Goal: Information Seeking & Learning: Compare options

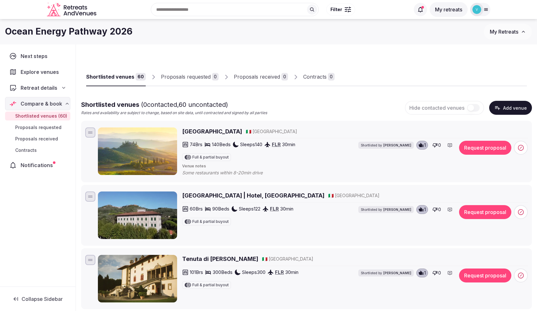
click at [483, 11] on icon at bounding box center [485, 9] width 5 height 5
click at [327, 40] on div "Ocean Energy Pathway 2026 My Retreats" at bounding box center [268, 31] width 537 height 25
click at [236, 35] on div "Ocean Energy Pathway 2026" at bounding box center [244, 31] width 479 height 12
click at [202, 79] on div "Proposals requested" at bounding box center [186, 77] width 50 height 8
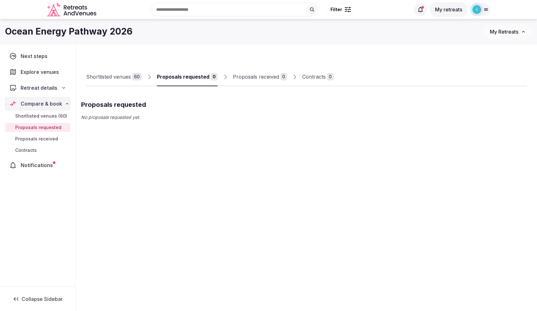
click at [109, 75] on div "Shortlisted venues" at bounding box center [108, 77] width 45 height 8
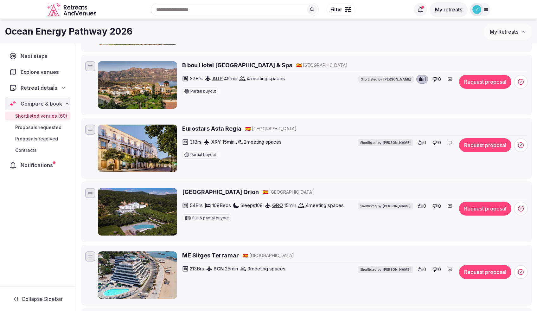
scroll to position [443, 0]
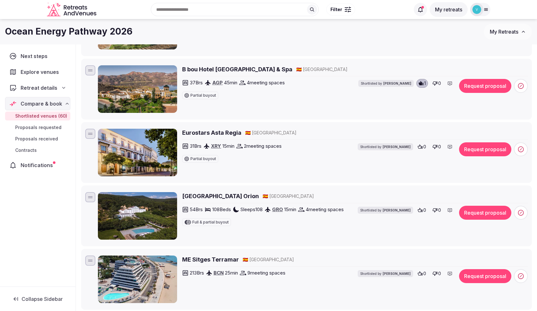
click at [229, 67] on h2 "B bou Hotel La Viñuela & Spa" at bounding box center [237, 69] width 110 height 8
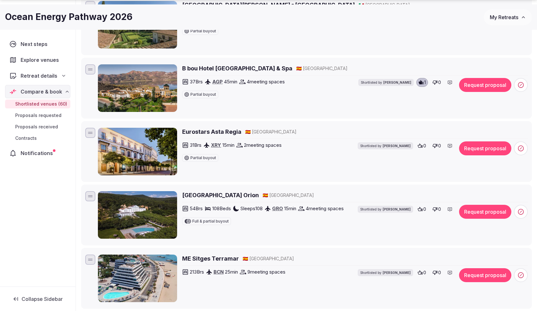
scroll to position [444, 0]
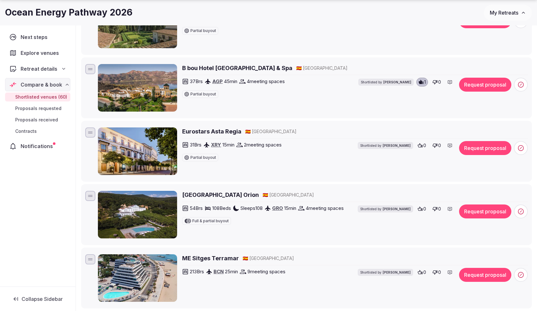
click at [227, 194] on h2 "Hotel Balneari Termes Orion" at bounding box center [220, 195] width 77 height 8
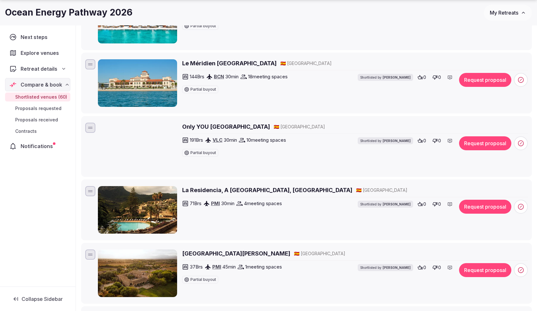
scroll to position [983, 0]
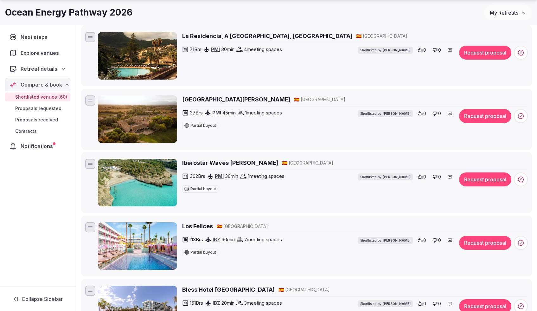
click at [239, 38] on h2 "La Residencia, A Belmond Hotel, Mallorca" at bounding box center [267, 36] width 170 height 8
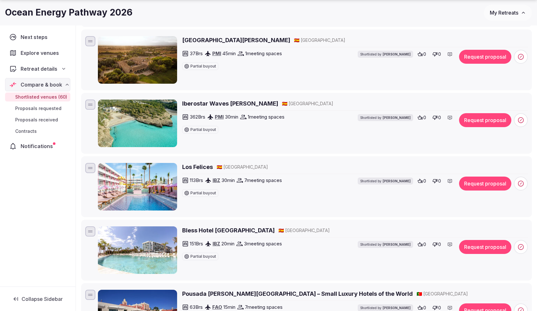
scroll to position [1166, 0]
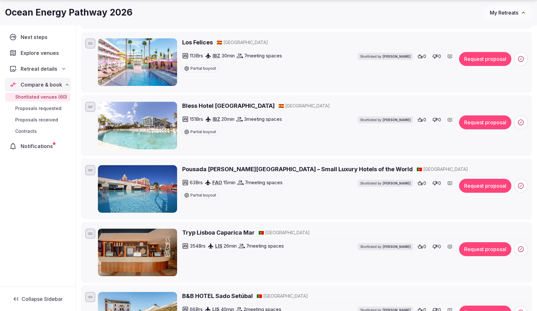
click at [273, 169] on h2 "Pousada Palacio de Estoi – Small Luxury Hotels of the World" at bounding box center [297, 169] width 231 height 8
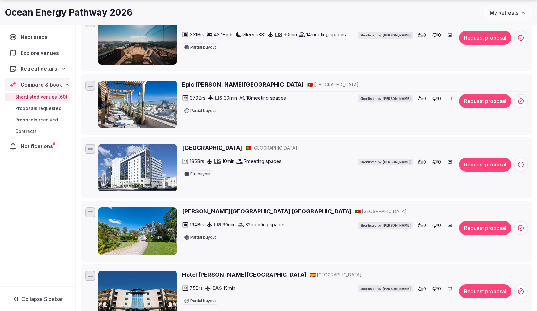
scroll to position [1970, 0]
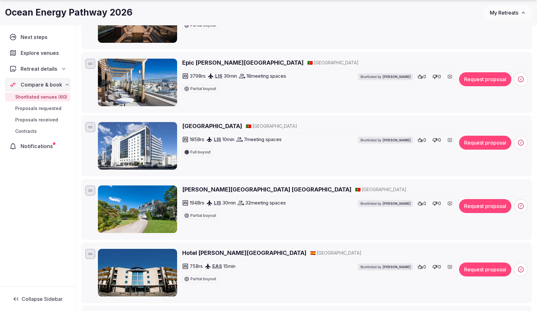
click at [215, 190] on h2 "Pestana Palace Lisboa" at bounding box center [266, 189] width 169 height 8
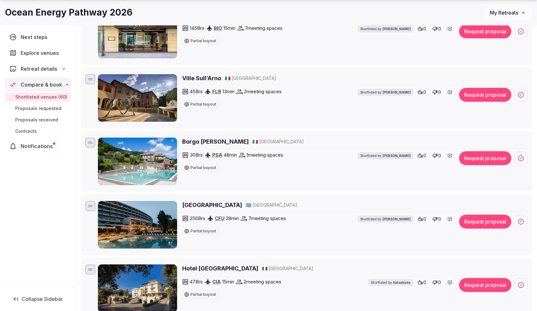
scroll to position [2526, 0]
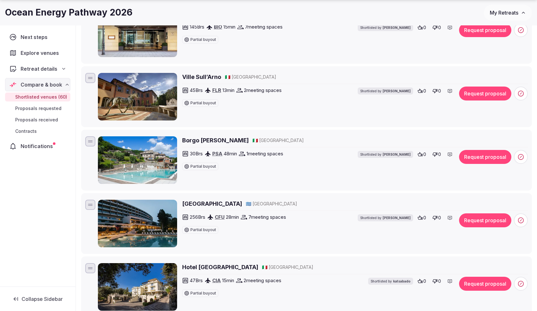
click at [203, 139] on h2 "Borgo Giusto" at bounding box center [215, 140] width 67 height 8
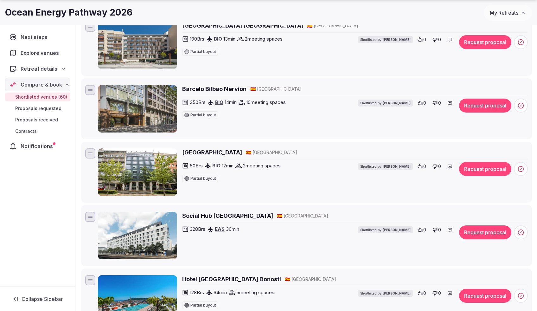
scroll to position [3648, 0]
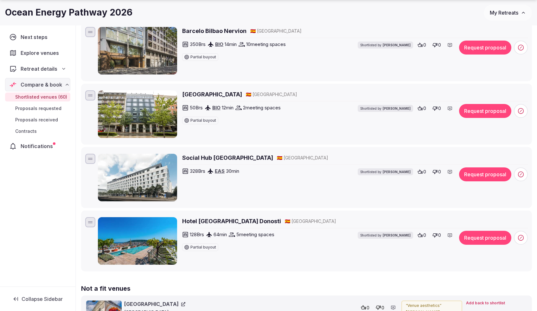
click at [225, 220] on h2 "Hotel Catalonia Donosti" at bounding box center [231, 221] width 99 height 8
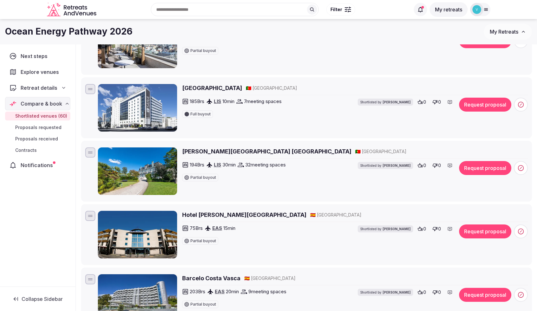
scroll to position [1885, 0]
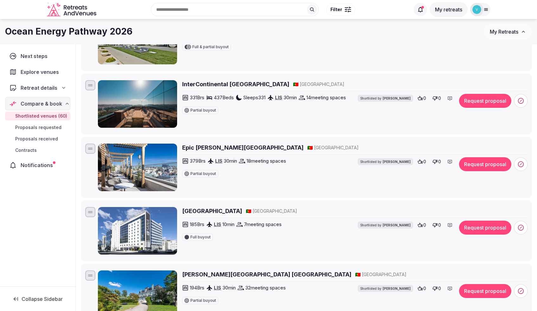
click at [220, 146] on h2 "Epic Sana Marquês Hotel" at bounding box center [242, 147] width 121 height 8
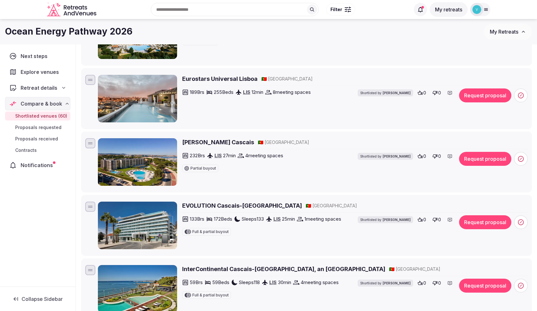
scroll to position [1548, 0]
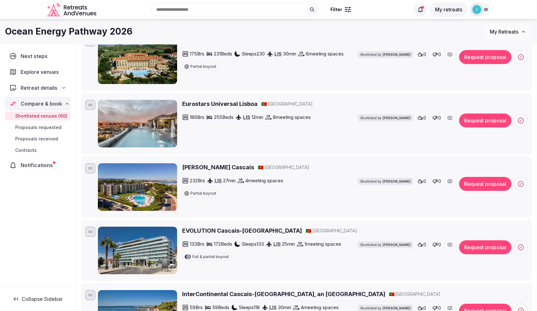
click at [236, 104] on h2 "Eurostars Universal Lisboa" at bounding box center [219, 104] width 75 height 8
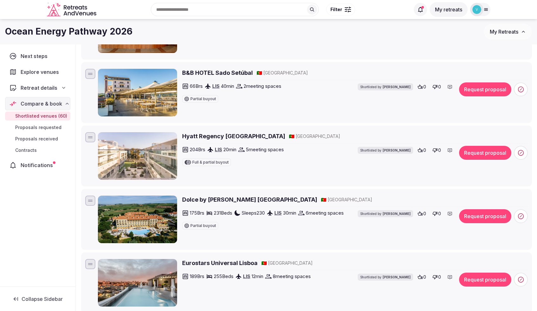
scroll to position [1354, 0]
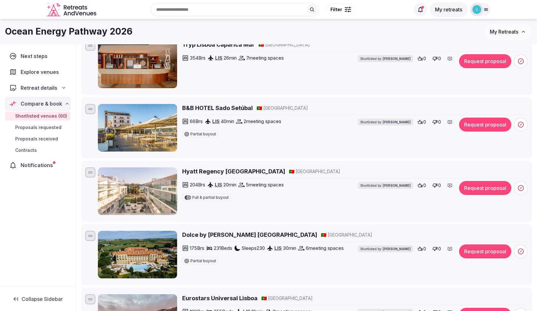
click at [233, 108] on h2 "B&B HOTEL Sado Setúbal" at bounding box center [217, 108] width 71 height 8
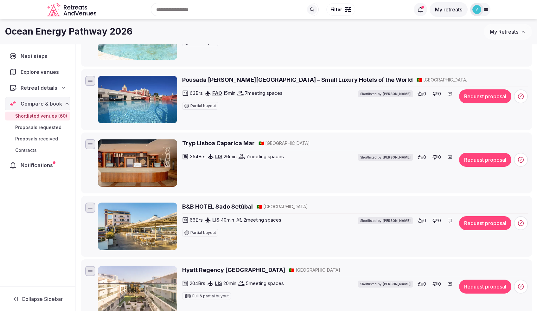
scroll to position [1142, 0]
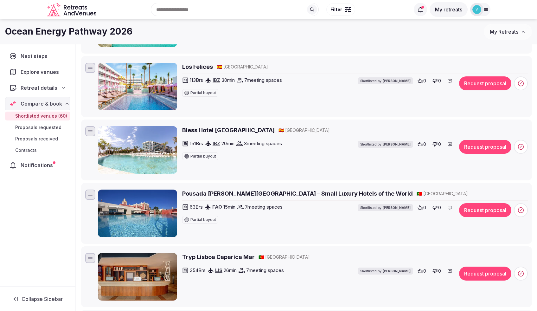
click at [241, 257] on h2 "Tryp Lisboa Caparica Mar" at bounding box center [218, 257] width 73 height 8
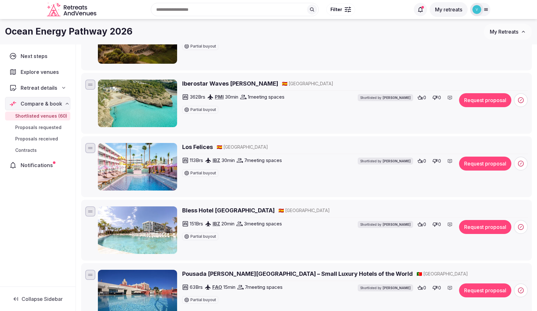
scroll to position [1062, 0]
click at [196, 84] on h2 "Iberostar Waves Cala Domingos" at bounding box center [230, 84] width 96 height 8
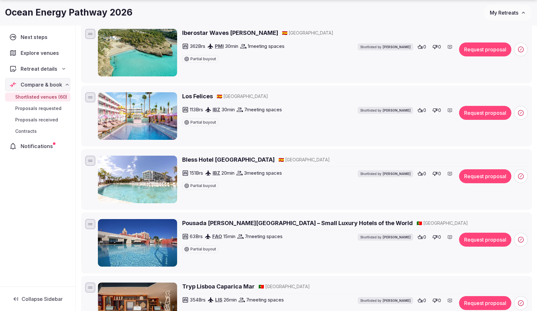
scroll to position [894, 0]
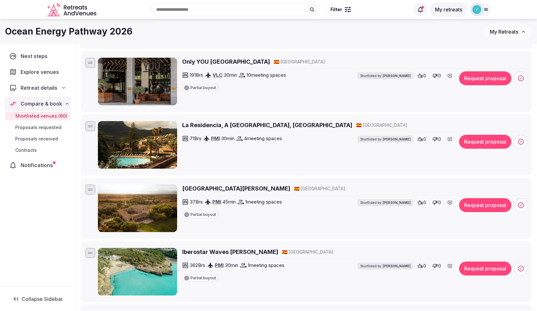
click at [268, 190] on h2 "[GEOGRAPHIC_DATA][PERSON_NAME]" at bounding box center [236, 188] width 108 height 8
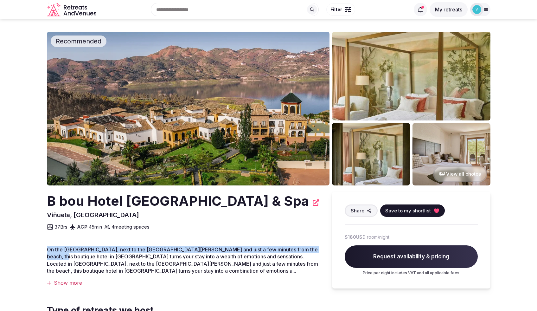
drag, startPoint x: 47, startPoint y: 251, endPoint x: 311, endPoint y: 248, distance: 264.5
click at [311, 248] on span "On the [GEOGRAPHIC_DATA], next to the [GEOGRAPHIC_DATA][PERSON_NAME] and just a…" at bounding box center [182, 260] width 271 height 28
copy span "On the [GEOGRAPHIC_DATA], next to the [GEOGRAPHIC_DATA][PERSON_NAME] and just a…"
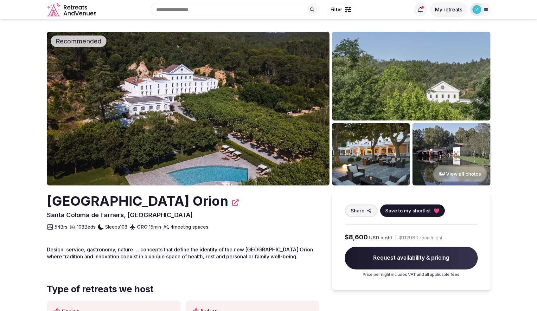
click at [462, 177] on button "View all photos" at bounding box center [460, 173] width 54 height 17
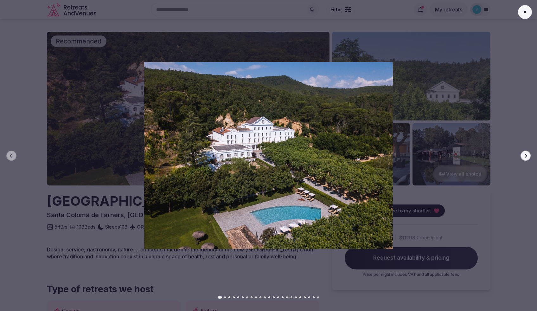
click at [523, 153] on icon "button" at bounding box center [525, 155] width 5 height 5
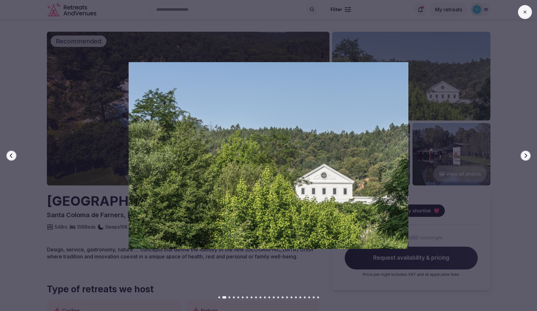
click at [523, 153] on icon "button" at bounding box center [525, 155] width 5 height 5
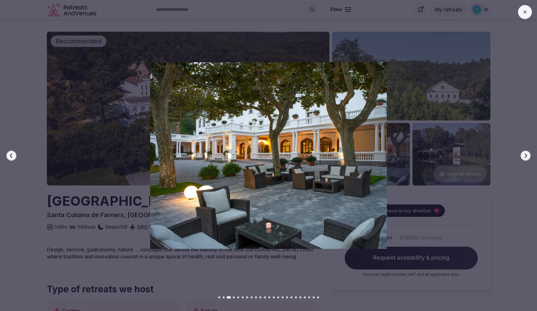
click at [523, 153] on icon "button" at bounding box center [525, 155] width 5 height 5
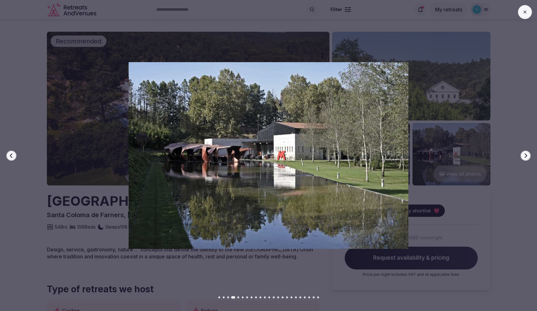
click at [523, 153] on icon "button" at bounding box center [525, 155] width 5 height 5
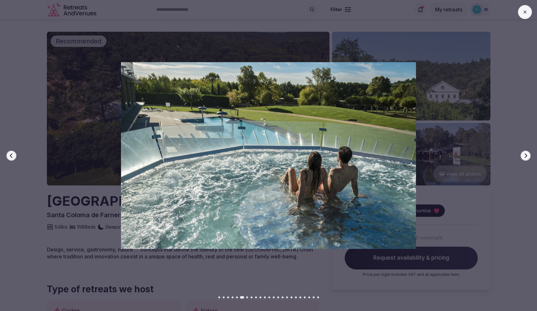
click at [523, 153] on icon "button" at bounding box center [525, 155] width 5 height 5
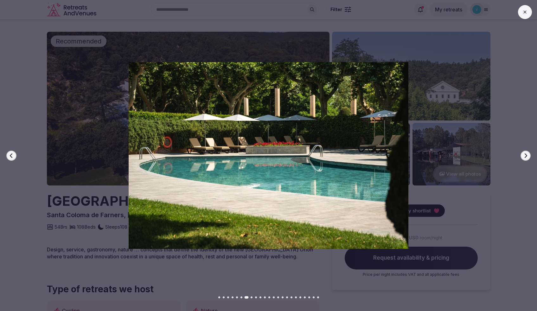
click at [523, 153] on icon "button" at bounding box center [525, 155] width 5 height 5
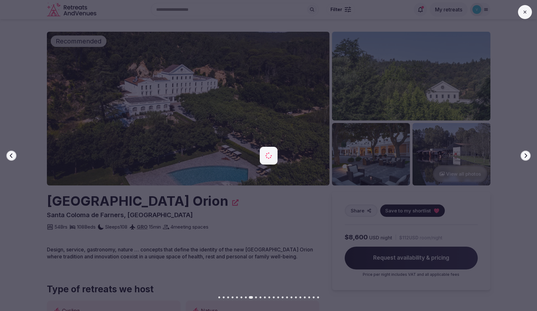
click at [523, 153] on icon "button" at bounding box center [525, 155] width 5 height 5
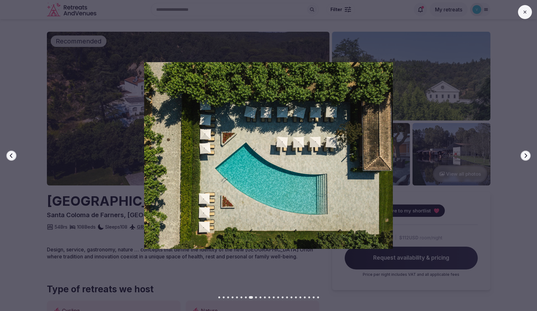
click at [523, 153] on icon "button" at bounding box center [525, 155] width 5 height 5
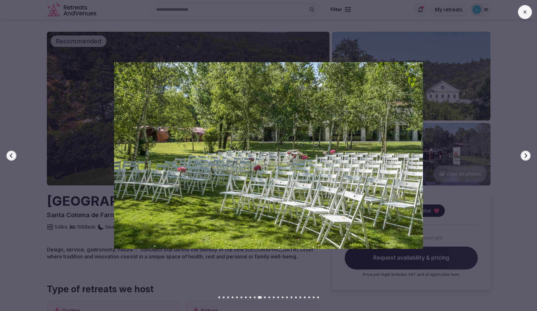
click at [523, 153] on icon "button" at bounding box center [525, 155] width 5 height 5
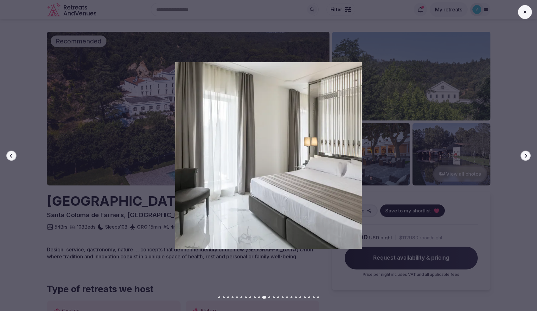
click at [523, 153] on icon "button" at bounding box center [525, 155] width 5 height 5
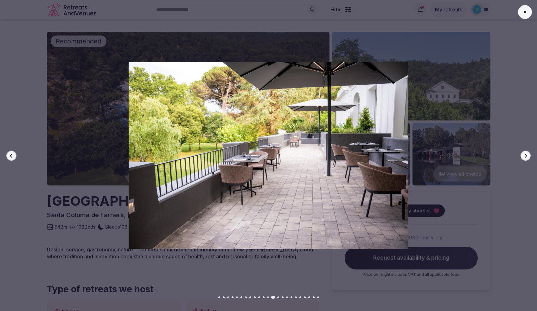
click at [523, 153] on icon "button" at bounding box center [525, 155] width 5 height 5
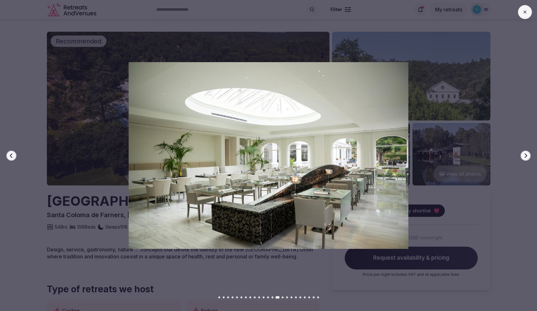
click at [523, 153] on icon "button" at bounding box center [525, 155] width 5 height 5
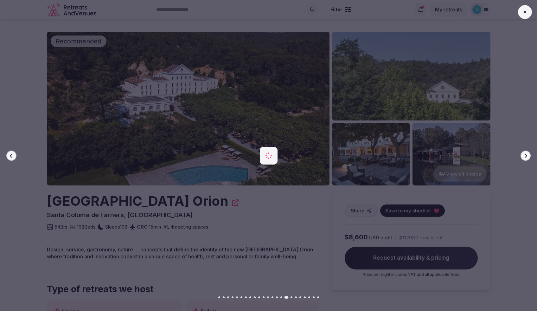
click at [523, 153] on icon "button" at bounding box center [525, 155] width 5 height 5
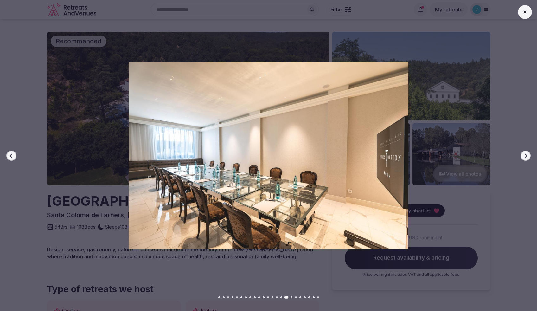
click at [523, 153] on icon "button" at bounding box center [525, 155] width 5 height 5
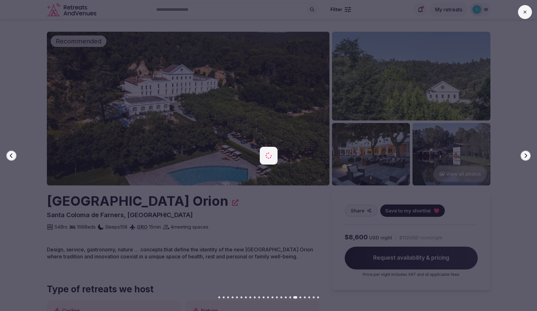
click at [523, 153] on icon "button" at bounding box center [525, 155] width 5 height 5
click at [523, 154] on icon "button" at bounding box center [525, 155] width 5 height 5
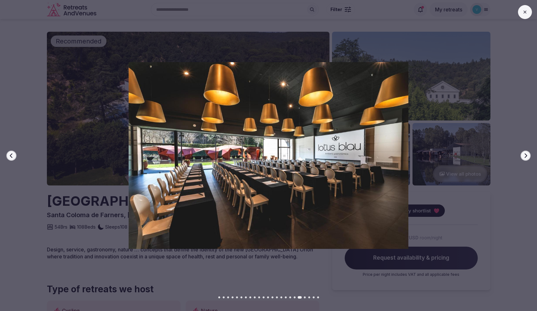
click at [523, 154] on icon "button" at bounding box center [525, 155] width 5 height 5
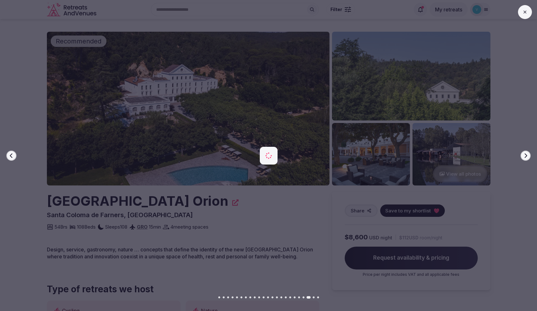
click at [518, 8] on div at bounding box center [525, 12] width 14 height 14
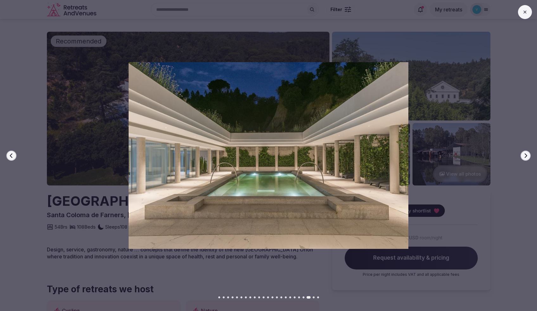
click at [522, 15] on button at bounding box center [525, 12] width 14 height 14
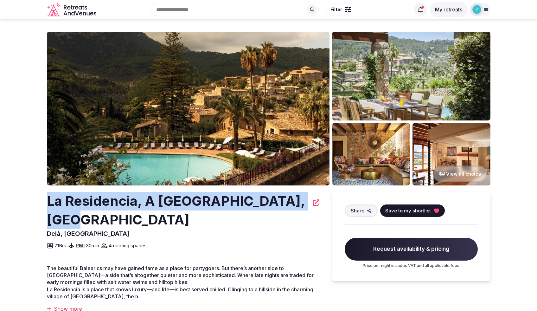
drag, startPoint x: 107, startPoint y: 218, endPoint x: 30, endPoint y: 200, distance: 79.1
click at [30, 200] on section "View all photos La Residencia, A Belmond Hotel, Mallorca Deià, Spain Share Save…" at bounding box center [268, 242] width 537 height 447
copy h2 "La Residencia, A Belmond Hotel, Mallorca"
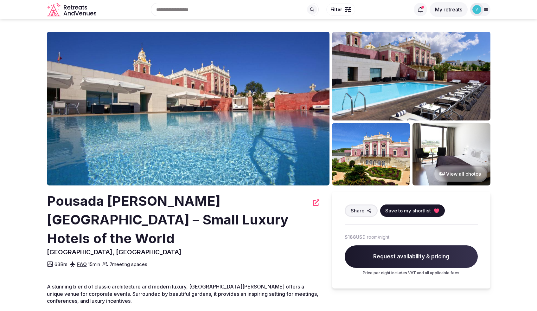
click at [445, 172] on button "View all photos" at bounding box center [460, 173] width 54 height 17
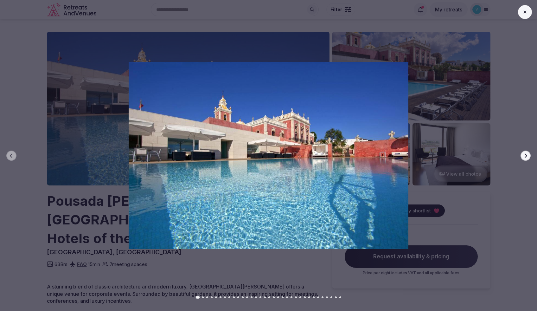
click at [526, 155] on icon "button" at bounding box center [525, 155] width 3 height 4
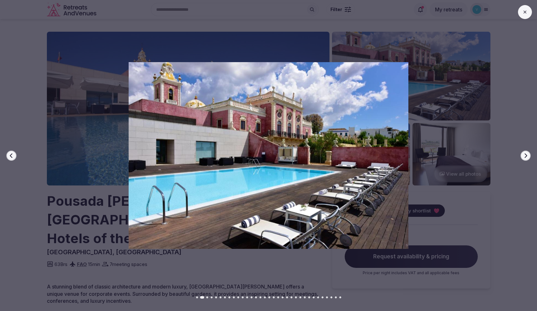
click at [526, 155] on icon "button" at bounding box center [525, 155] width 3 height 4
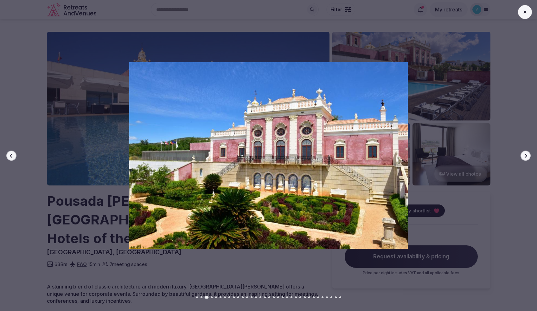
click at [526, 155] on icon "button" at bounding box center [525, 155] width 5 height 5
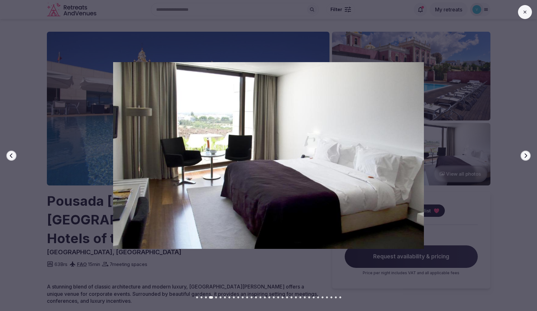
click at [526, 155] on icon "button" at bounding box center [525, 155] width 5 height 5
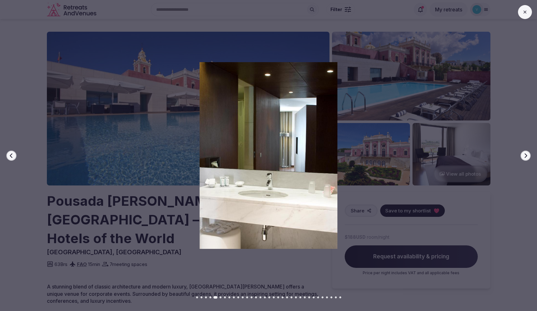
click at [526, 155] on icon "button" at bounding box center [525, 155] width 5 height 5
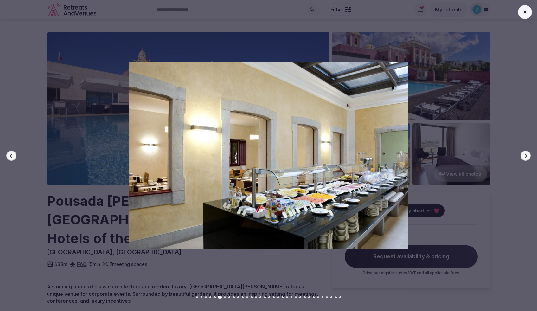
click at [526, 155] on icon "button" at bounding box center [525, 155] width 5 height 5
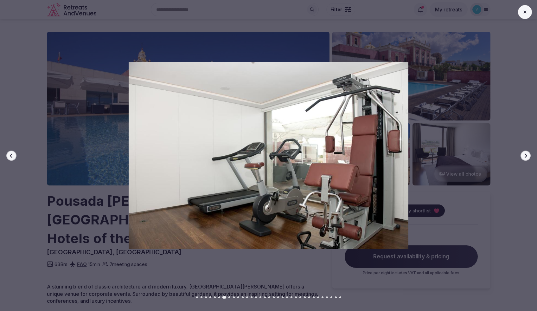
click at [526, 155] on icon "button" at bounding box center [525, 155] width 5 height 5
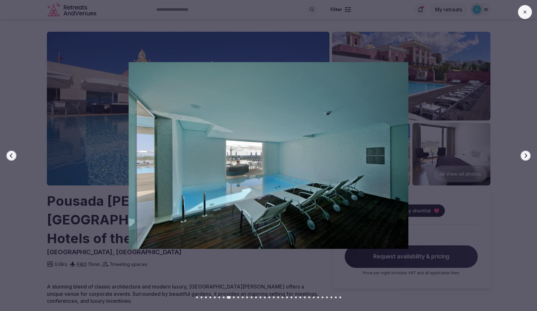
click at [526, 155] on icon "button" at bounding box center [525, 155] width 5 height 5
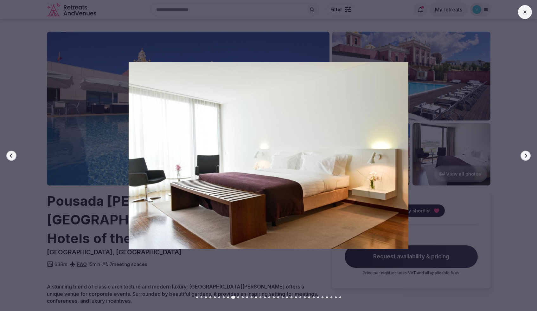
click at [526, 155] on icon "button" at bounding box center [525, 155] width 5 height 5
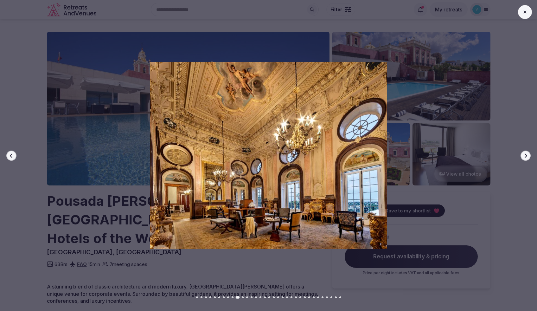
click at [526, 155] on icon "button" at bounding box center [525, 155] width 5 height 5
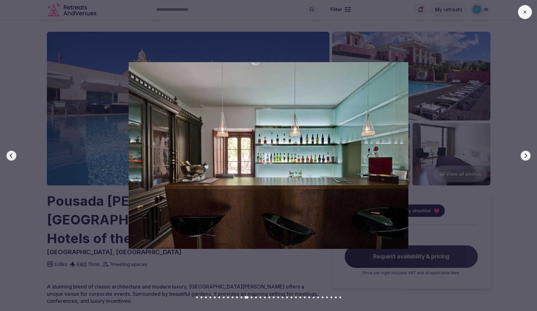
click at [526, 155] on icon "button" at bounding box center [525, 155] width 5 height 5
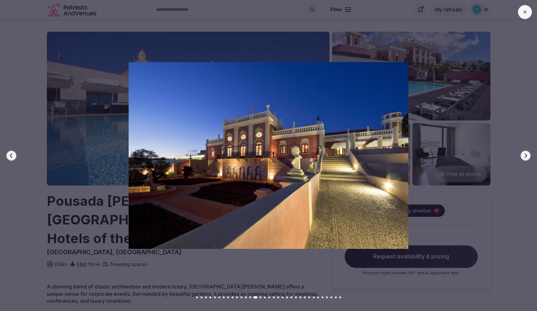
click at [526, 155] on icon "button" at bounding box center [525, 155] width 5 height 5
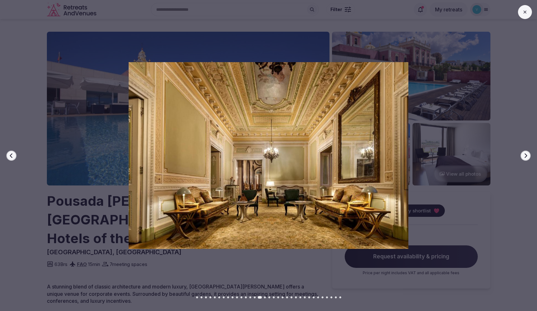
click at [526, 155] on icon "button" at bounding box center [525, 155] width 5 height 5
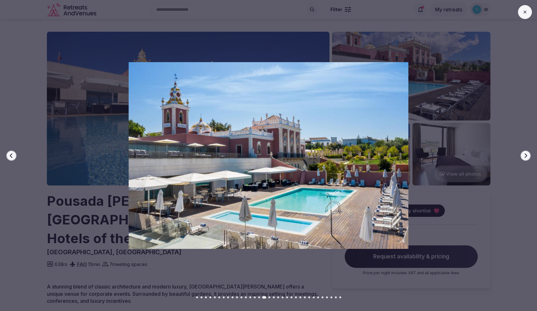
click at [526, 155] on icon "button" at bounding box center [525, 155] width 5 height 5
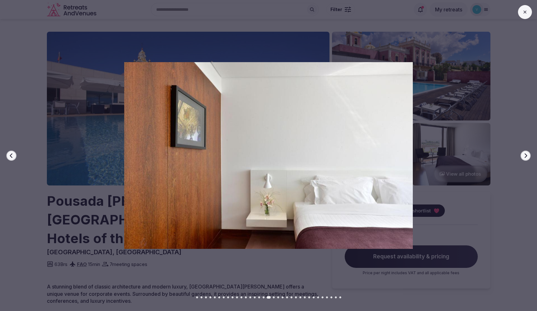
click at [526, 155] on icon "button" at bounding box center [525, 155] width 5 height 5
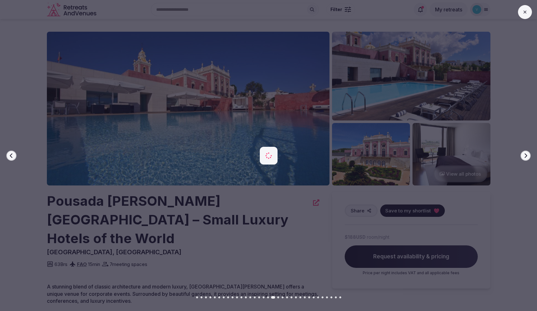
click at [526, 155] on icon "button" at bounding box center [525, 155] width 5 height 5
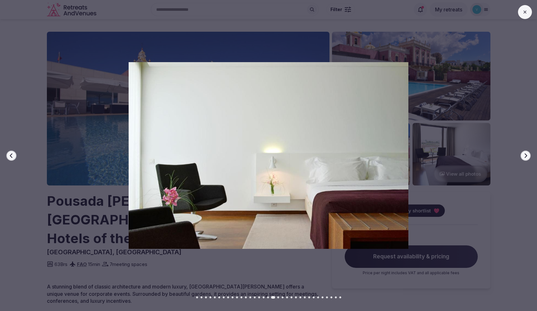
click at [526, 155] on icon "button" at bounding box center [525, 155] width 5 height 5
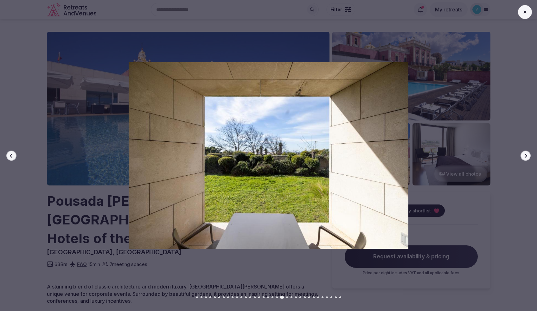
click at [526, 155] on icon "button" at bounding box center [525, 155] width 5 height 5
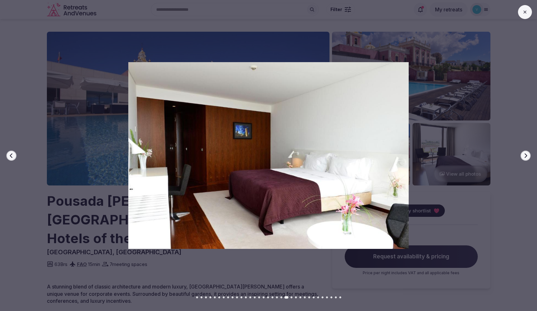
click at [525, 11] on icon at bounding box center [524, 12] width 5 height 5
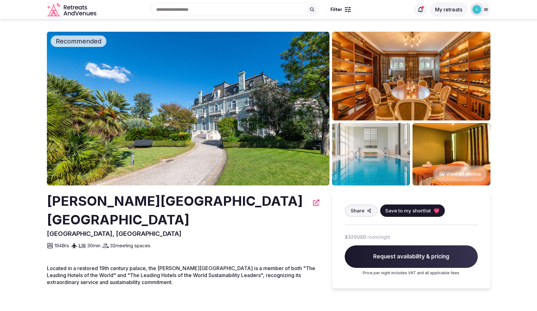
click at [454, 172] on button "View all photos" at bounding box center [460, 173] width 54 height 17
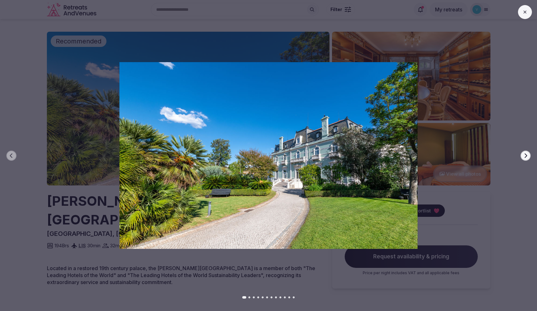
click at [524, 154] on icon "button" at bounding box center [525, 155] width 5 height 5
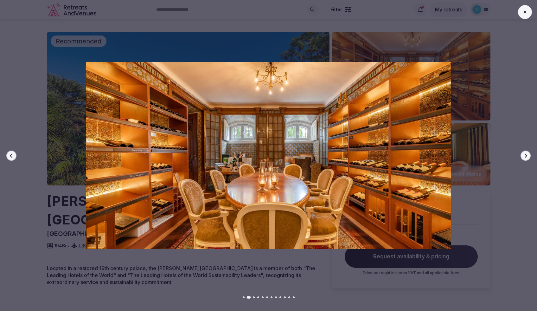
click at [524, 154] on icon "button" at bounding box center [525, 155] width 5 height 5
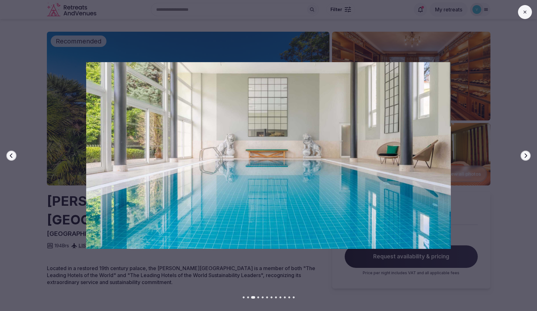
click at [524, 154] on icon "button" at bounding box center [525, 155] width 5 height 5
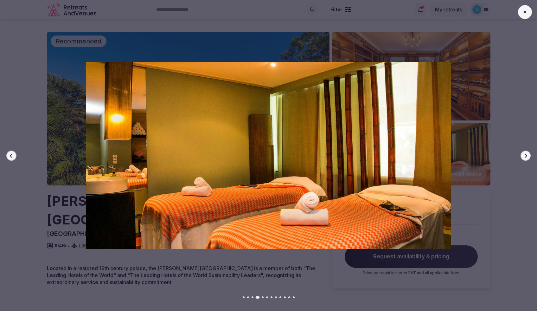
click at [524, 154] on icon "button" at bounding box center [525, 155] width 5 height 5
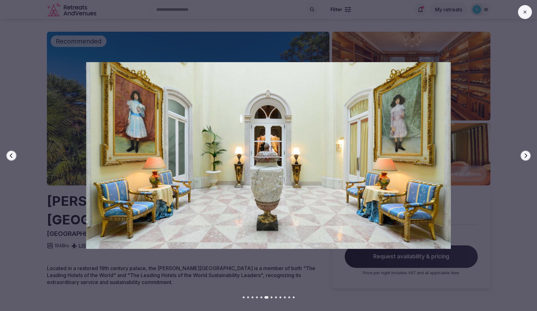
click at [524, 154] on icon "button" at bounding box center [525, 155] width 5 height 5
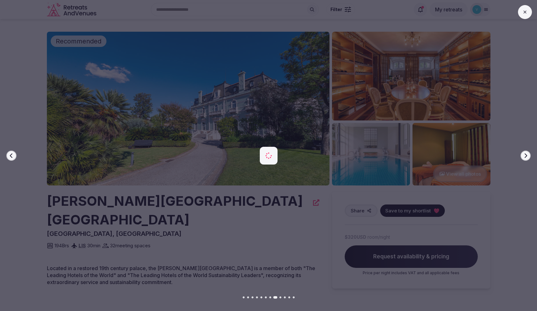
click at [524, 154] on icon "button" at bounding box center [525, 155] width 5 height 5
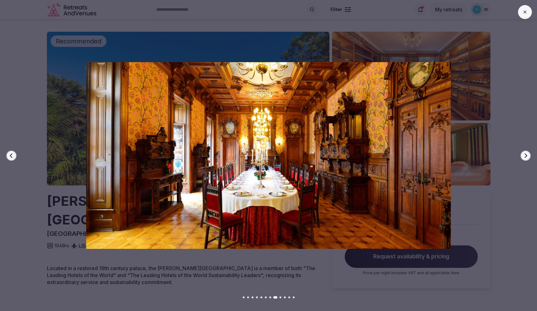
click at [524, 154] on icon "button" at bounding box center [525, 155] width 5 height 5
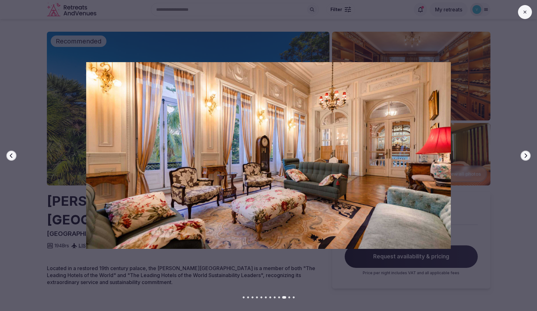
drag, startPoint x: 524, startPoint y: 154, endPoint x: 520, endPoint y: 128, distance: 26.2
click at [524, 154] on icon "button" at bounding box center [525, 155] width 5 height 5
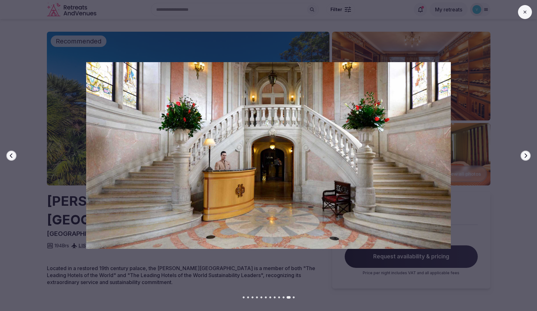
click at [523, 15] on button at bounding box center [525, 12] width 14 height 14
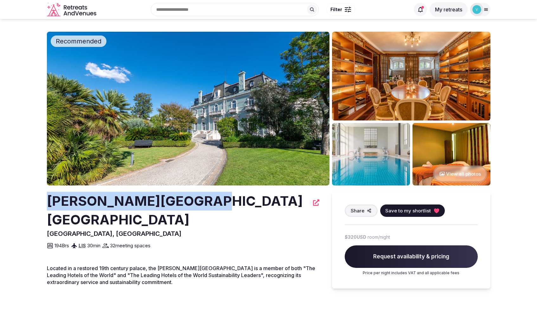
drag, startPoint x: 41, startPoint y: 200, endPoint x: 192, endPoint y: 208, distance: 151.3
copy h2 "Pestana Palace Lisboa"
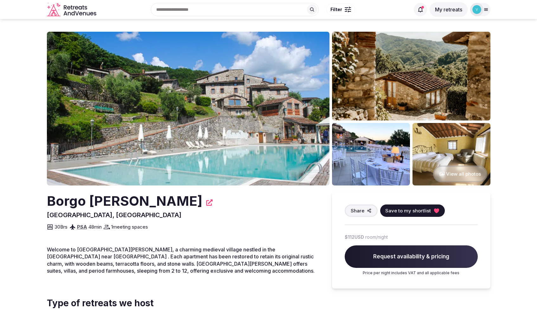
click at [459, 172] on button "View all photos" at bounding box center [460, 173] width 54 height 17
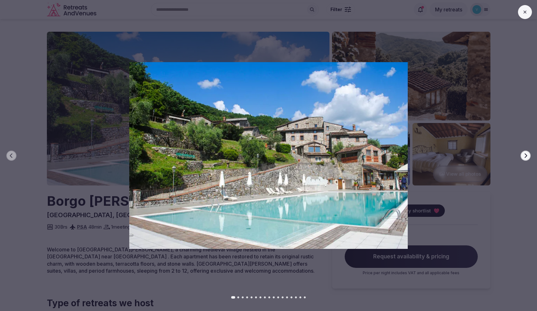
click at [523, 158] on button "Next slide" at bounding box center [525, 155] width 10 height 10
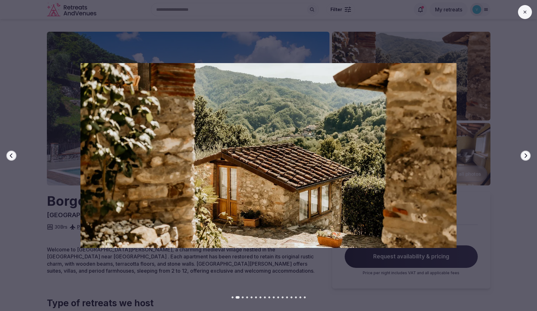
click at [524, 158] on button "Next slide" at bounding box center [525, 155] width 10 height 10
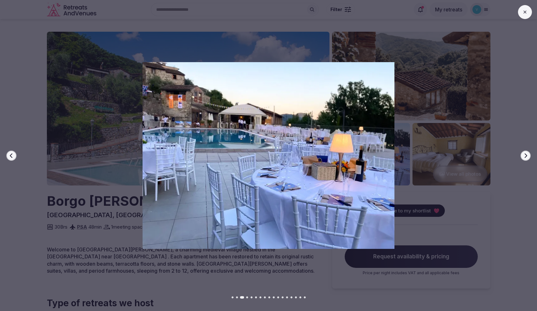
click at [524, 158] on button "Next slide" at bounding box center [525, 155] width 10 height 10
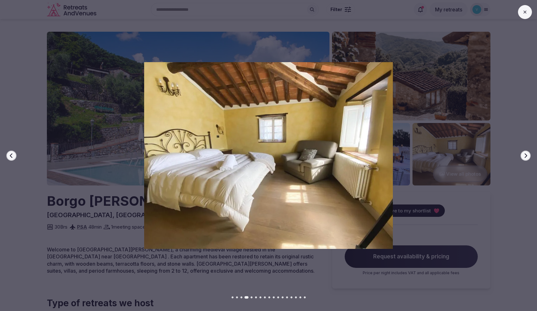
click at [524, 158] on button "Next slide" at bounding box center [525, 155] width 10 height 10
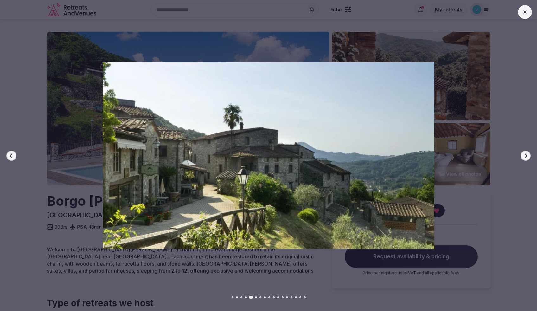
click at [524, 158] on button "Next slide" at bounding box center [525, 155] width 10 height 10
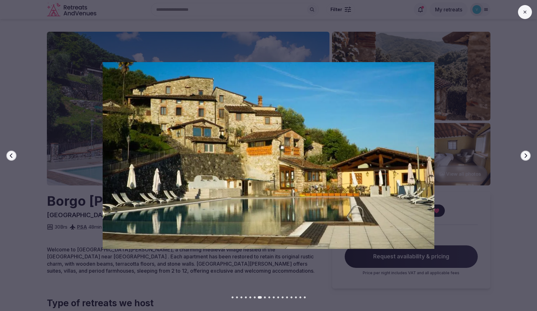
drag, startPoint x: 524, startPoint y: 158, endPoint x: 527, endPoint y: 111, distance: 47.3
click at [523, 158] on button "Next slide" at bounding box center [525, 155] width 10 height 10
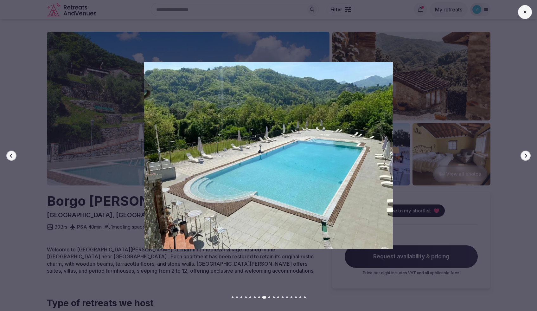
click at [521, 10] on button at bounding box center [525, 12] width 14 height 14
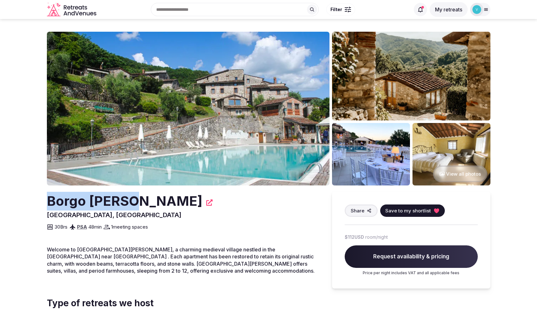
drag, startPoint x: 45, startPoint y: 201, endPoint x: 132, endPoint y: 207, distance: 86.9
copy h2 "Borgo Giusto"
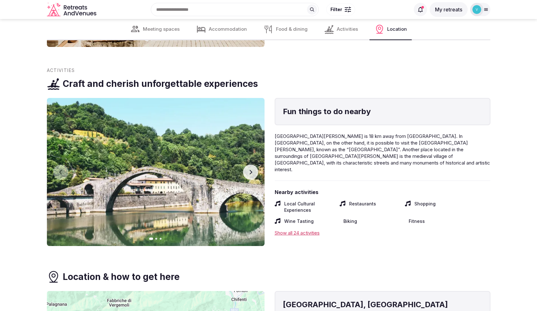
scroll to position [1292, 0]
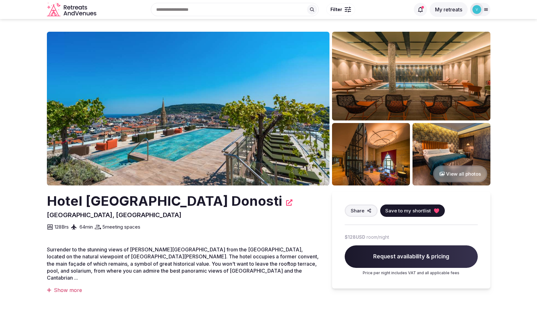
click at [70, 286] on div "Show more" at bounding box center [183, 289] width 272 height 7
click at [460, 176] on button "View all photos" at bounding box center [460, 173] width 54 height 17
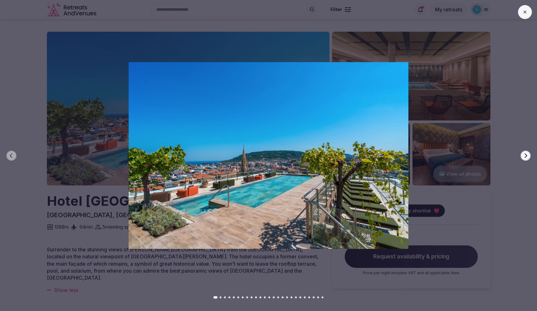
click at [526, 153] on icon "button" at bounding box center [525, 155] width 5 height 5
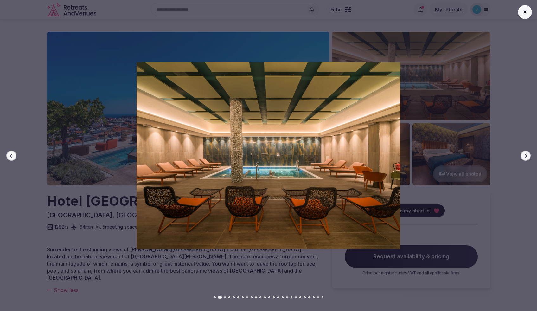
click at [526, 153] on icon "button" at bounding box center [525, 155] width 5 height 5
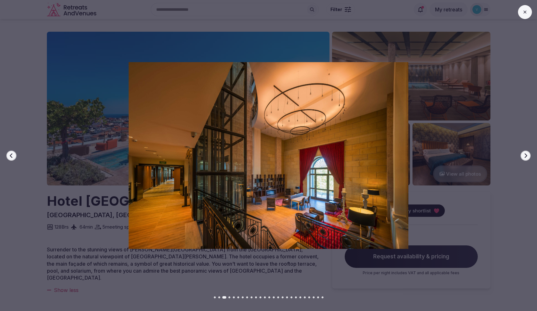
click at [526, 153] on icon "button" at bounding box center [525, 155] width 5 height 5
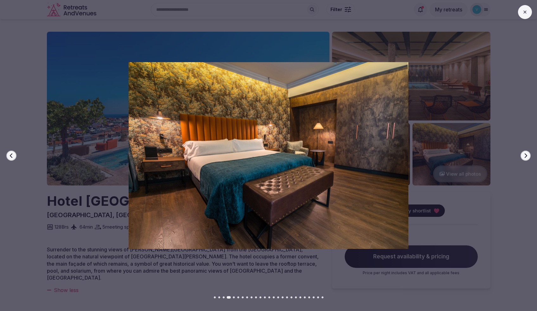
click at [526, 153] on icon "button" at bounding box center [525, 155] width 5 height 5
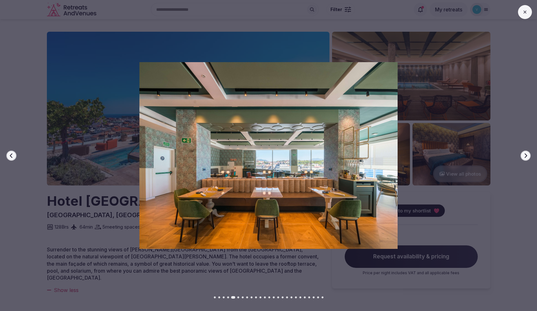
click at [526, 153] on icon "button" at bounding box center [525, 155] width 5 height 5
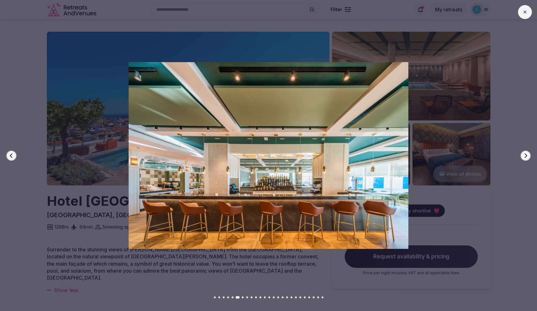
click at [526, 153] on icon "button" at bounding box center [525, 155] width 5 height 5
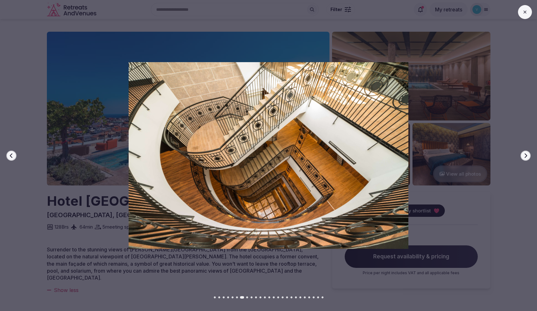
click at [526, 153] on icon "button" at bounding box center [525, 155] width 5 height 5
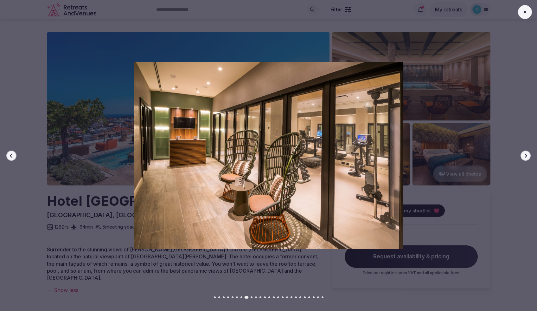
click at [526, 153] on icon "button" at bounding box center [525, 155] width 5 height 5
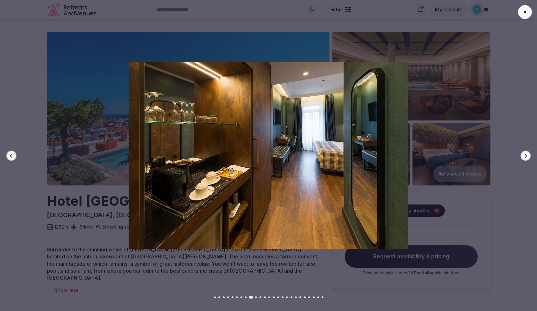
click at [526, 153] on icon "button" at bounding box center [525, 155] width 5 height 5
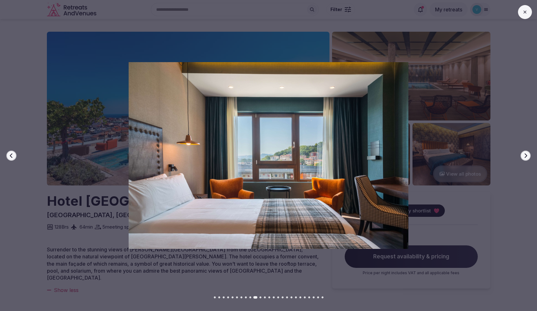
click at [526, 153] on icon "button" at bounding box center [525, 155] width 5 height 5
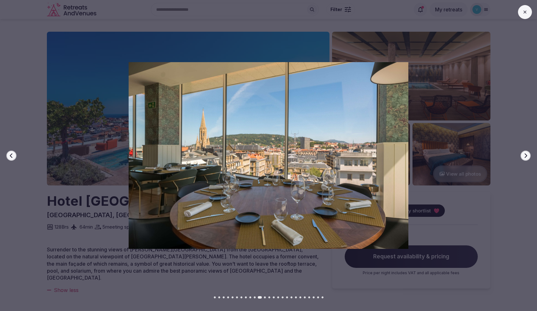
click at [526, 153] on icon "button" at bounding box center [525, 155] width 5 height 5
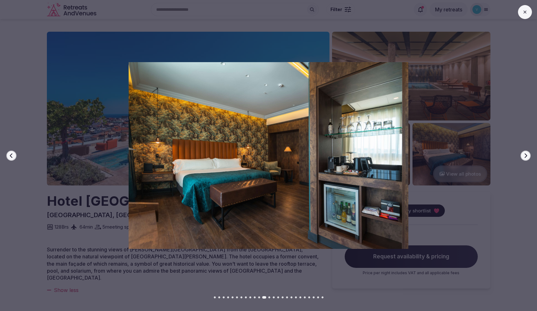
click at [526, 153] on icon "button" at bounding box center [525, 155] width 5 height 5
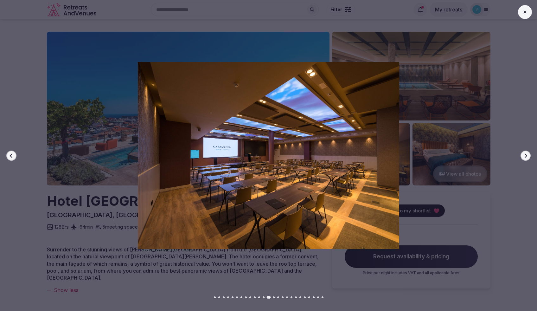
click at [526, 153] on icon "button" at bounding box center [525, 155] width 5 height 5
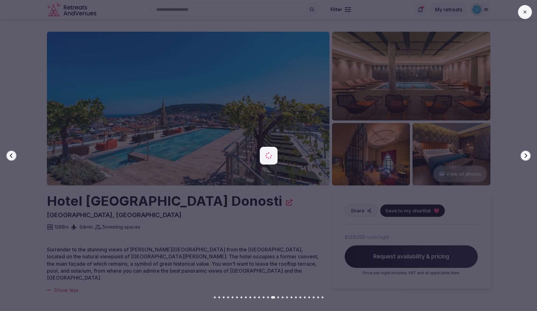
click at [526, 153] on icon "button" at bounding box center [525, 155] width 5 height 5
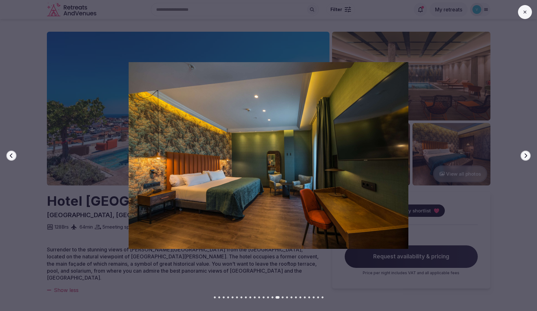
click at [526, 153] on icon "button" at bounding box center [525, 155] width 5 height 5
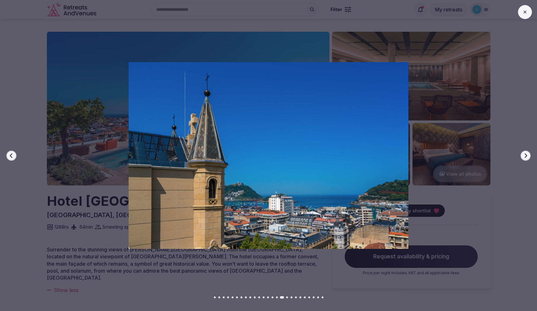
click at [526, 153] on icon "button" at bounding box center [525, 155] width 5 height 5
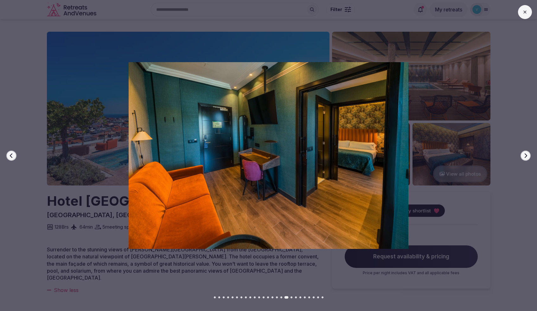
click at [526, 15] on button at bounding box center [525, 12] width 14 height 14
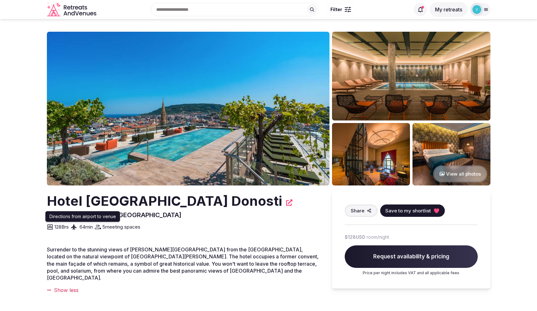
click at [85, 228] on span "64 min" at bounding box center [85, 226] width 13 height 7
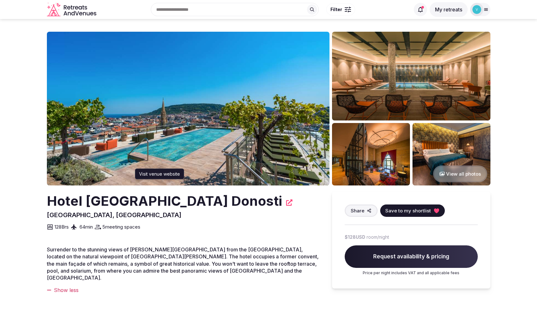
click at [286, 203] on icon at bounding box center [289, 202] width 6 height 6
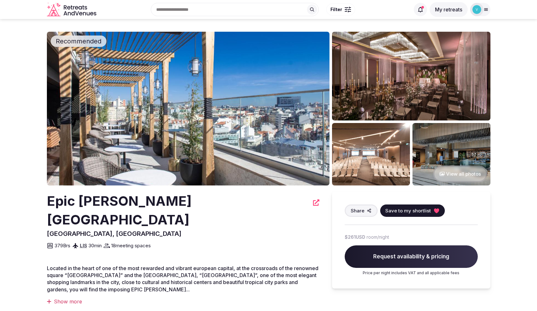
click at [453, 171] on button "View all photos" at bounding box center [460, 173] width 54 height 17
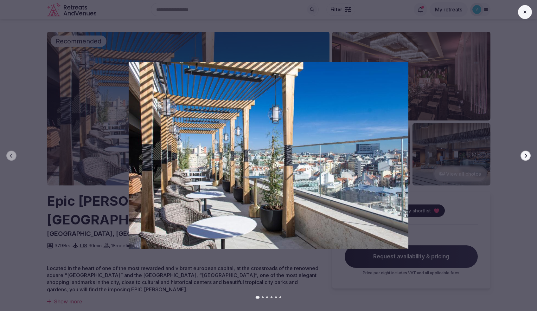
click at [524, 157] on icon "button" at bounding box center [525, 155] width 5 height 5
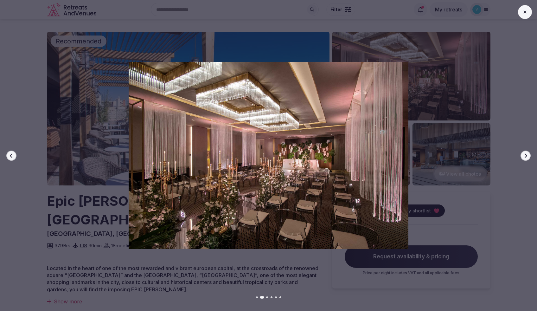
click at [524, 157] on icon "button" at bounding box center [525, 155] width 5 height 5
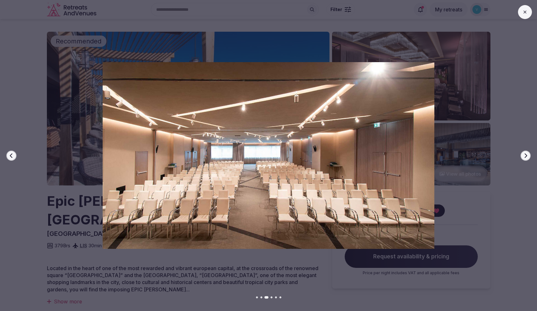
click at [524, 157] on icon "button" at bounding box center [525, 155] width 5 height 5
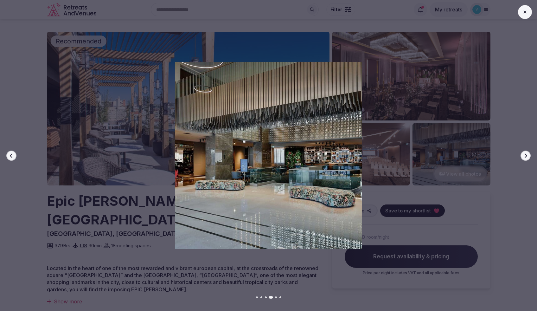
click at [524, 157] on icon "button" at bounding box center [525, 155] width 5 height 5
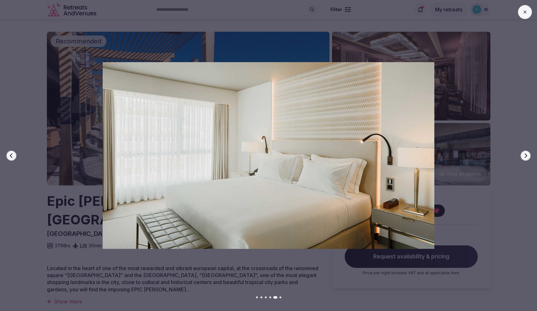
click at [524, 157] on icon "button" at bounding box center [525, 155] width 5 height 5
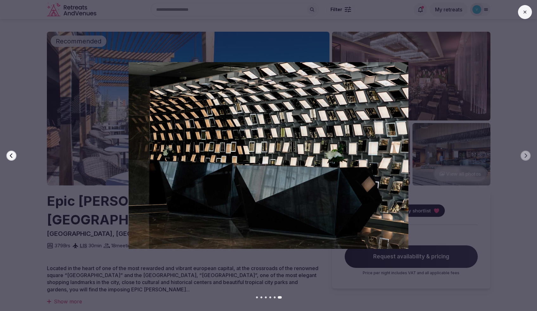
click at [523, 10] on icon at bounding box center [524, 12] width 5 height 5
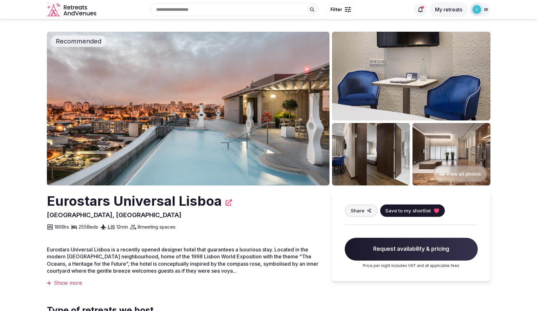
click at [461, 177] on button "View all photos" at bounding box center [460, 173] width 54 height 17
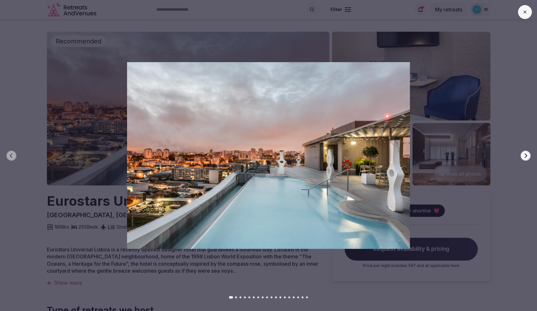
click at [527, 158] on button "Next slide" at bounding box center [525, 155] width 10 height 10
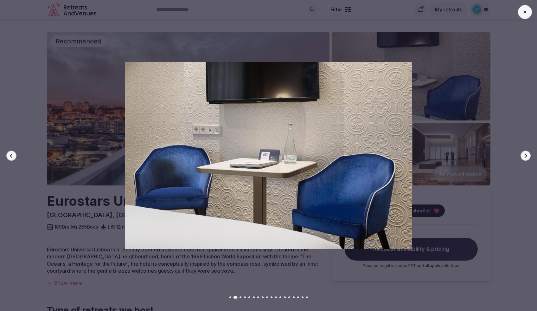
click at [527, 158] on button "Next slide" at bounding box center [525, 155] width 10 height 10
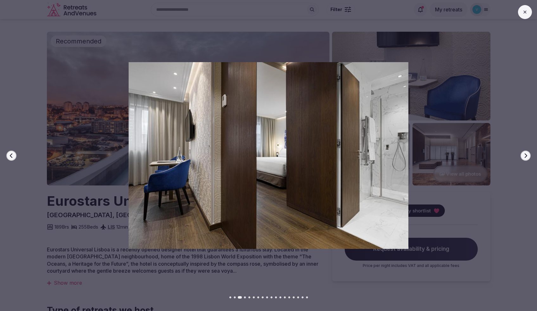
click at [527, 158] on button "Next slide" at bounding box center [525, 155] width 10 height 10
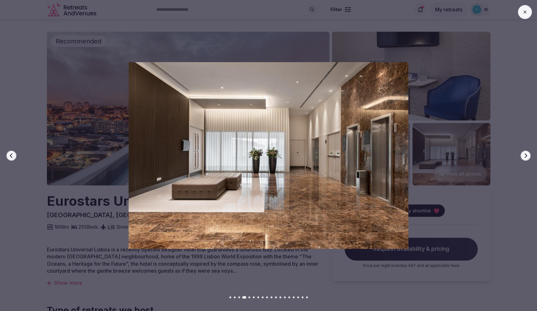
click at [527, 158] on button "Next slide" at bounding box center [525, 155] width 10 height 10
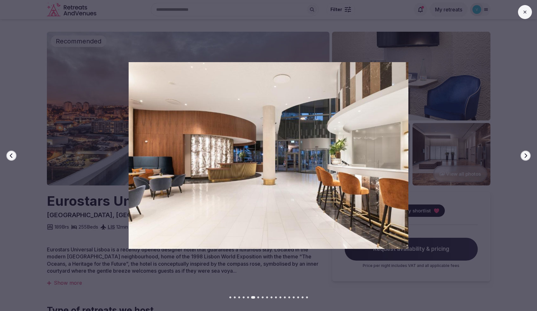
click at [527, 158] on button "Next slide" at bounding box center [525, 155] width 10 height 10
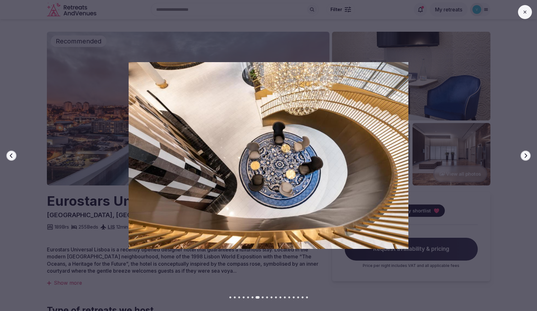
click at [527, 158] on button "Next slide" at bounding box center [525, 155] width 10 height 10
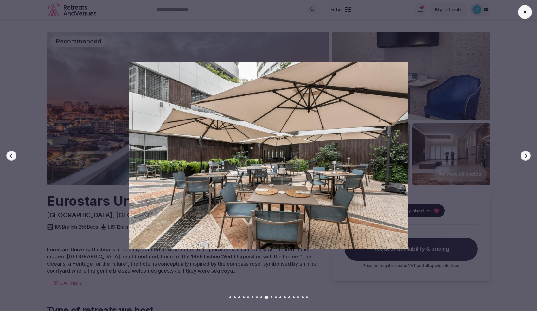
click at [527, 158] on button "Next slide" at bounding box center [525, 155] width 10 height 10
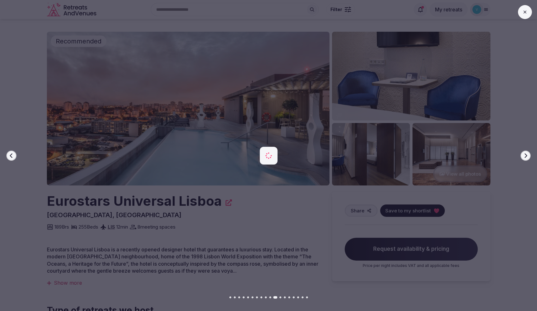
click at [527, 158] on button "Next slide" at bounding box center [525, 155] width 10 height 10
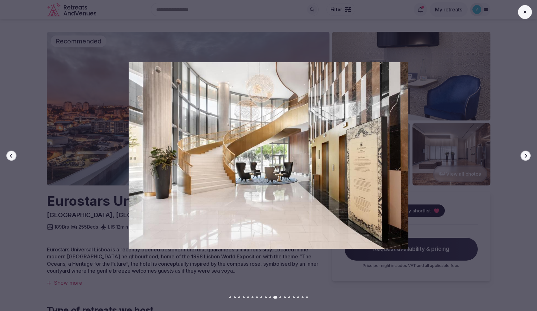
click at [527, 158] on button "Next slide" at bounding box center [525, 155] width 10 height 10
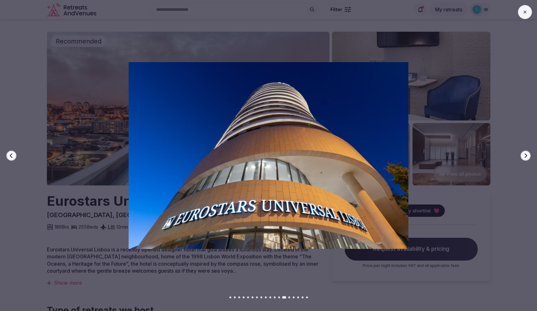
click at [529, 10] on button at bounding box center [525, 12] width 14 height 14
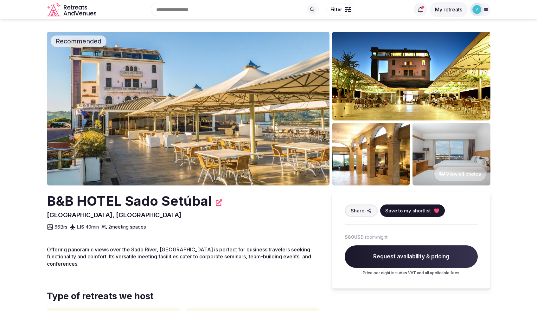
click at [461, 178] on button "View all photos" at bounding box center [460, 173] width 54 height 17
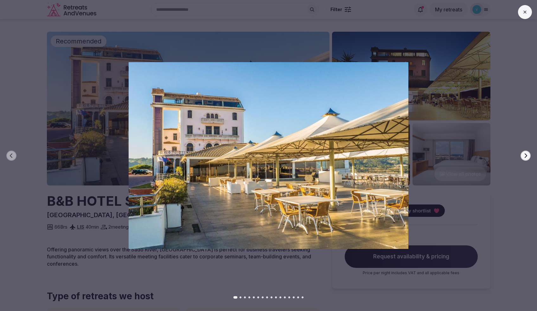
click at [526, 158] on button "Next slide" at bounding box center [525, 155] width 10 height 10
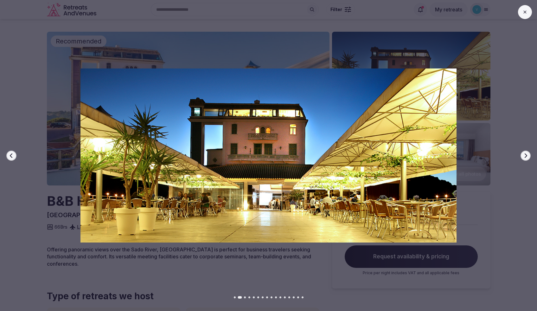
click at [526, 158] on button "Next slide" at bounding box center [525, 155] width 10 height 10
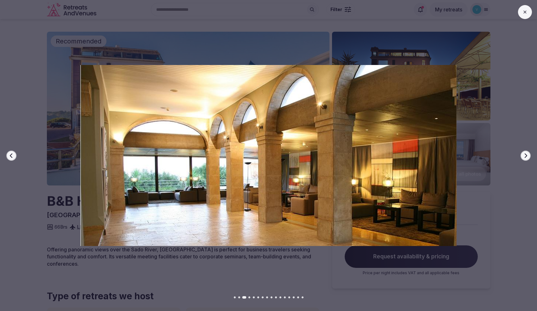
click at [526, 158] on button "Next slide" at bounding box center [525, 155] width 10 height 10
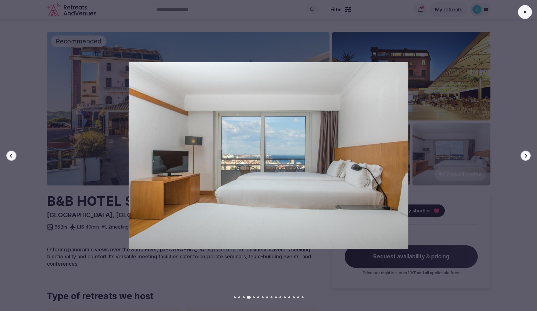
click at [526, 158] on button "Next slide" at bounding box center [525, 155] width 10 height 10
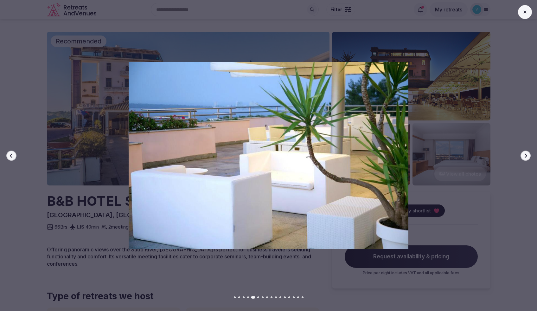
click at [526, 158] on button "Next slide" at bounding box center [525, 155] width 10 height 10
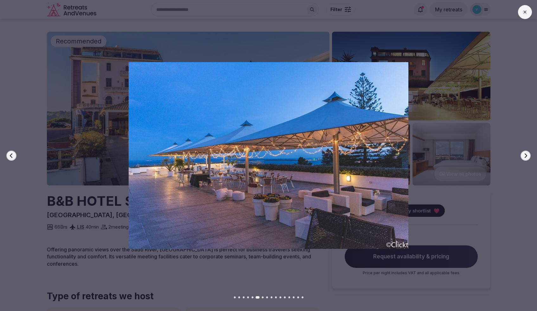
click at [526, 158] on button "Next slide" at bounding box center [525, 155] width 10 height 10
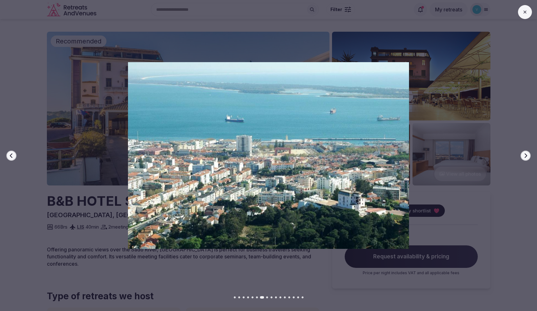
click at [526, 158] on button "Next slide" at bounding box center [525, 155] width 10 height 10
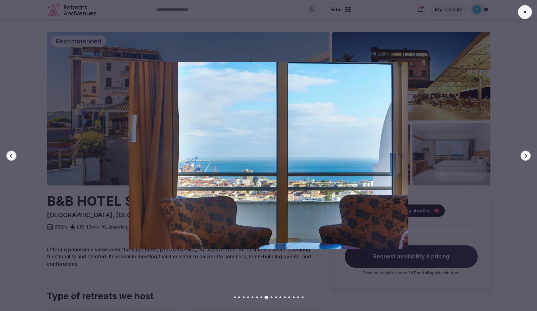
click at [526, 158] on button "Next slide" at bounding box center [525, 155] width 10 height 10
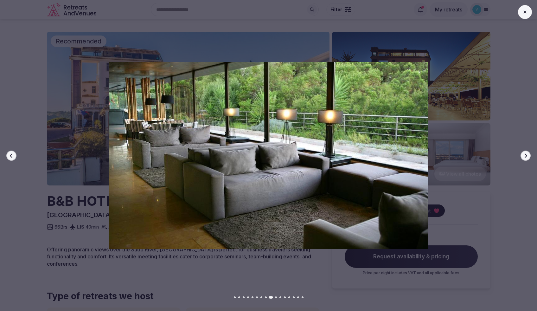
click at [526, 158] on button "Next slide" at bounding box center [525, 155] width 10 height 10
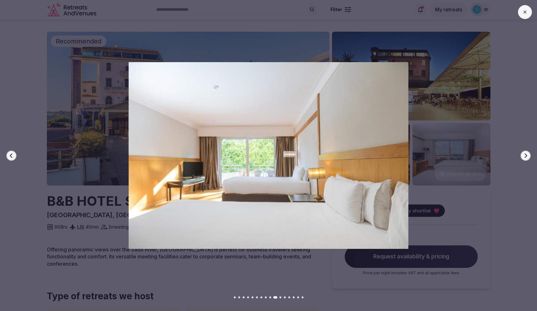
click at [526, 158] on button "Next slide" at bounding box center [525, 155] width 10 height 10
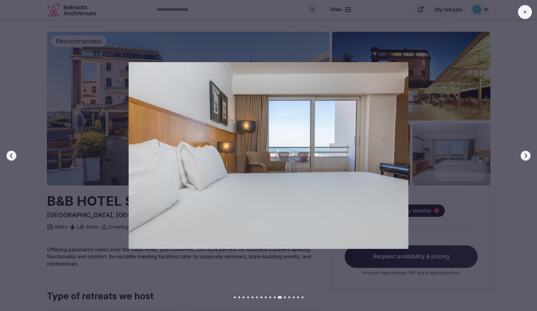
click at [526, 158] on button "Next slide" at bounding box center [525, 155] width 10 height 10
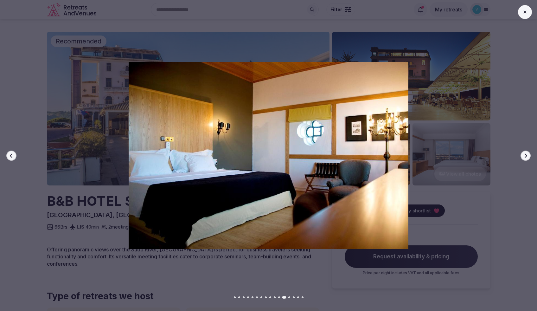
click at [526, 158] on button "Next slide" at bounding box center [525, 155] width 10 height 10
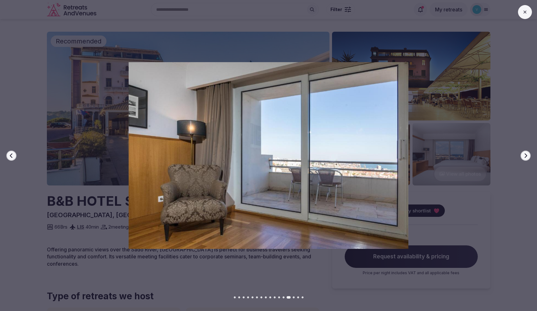
click at [526, 158] on button "Next slide" at bounding box center [525, 155] width 10 height 10
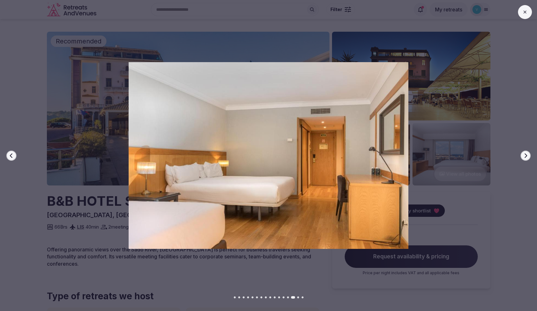
click at [526, 158] on button "Next slide" at bounding box center [525, 155] width 10 height 10
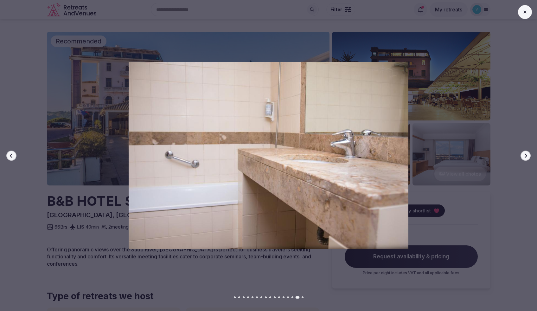
click at [526, 158] on button "Next slide" at bounding box center [525, 155] width 10 height 10
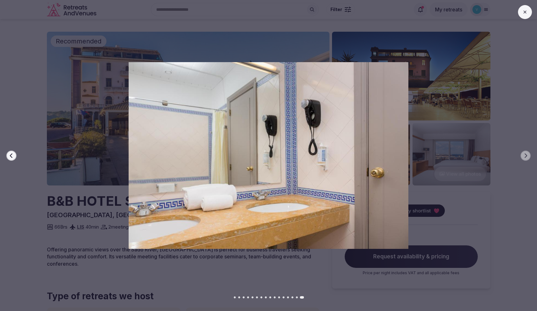
click at [523, 8] on button at bounding box center [525, 12] width 14 height 14
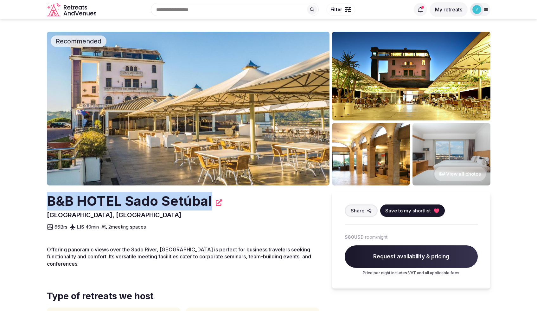
drag, startPoint x: 46, startPoint y: 201, endPoint x: 208, endPoint y: 199, distance: 162.5
copy h2 "B&B HOTEL Sado Setúbal"
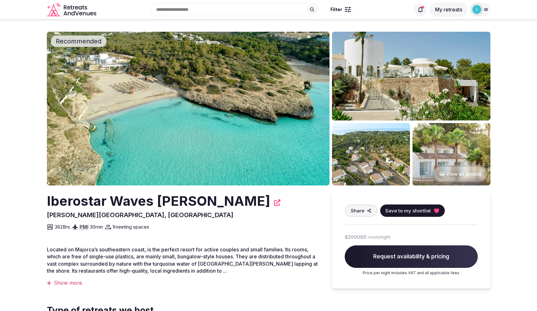
click at [480, 175] on button "View all photos" at bounding box center [460, 173] width 54 height 17
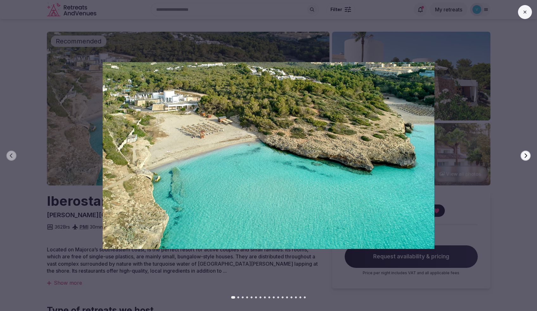
click at [528, 157] on icon "button" at bounding box center [525, 155] width 5 height 5
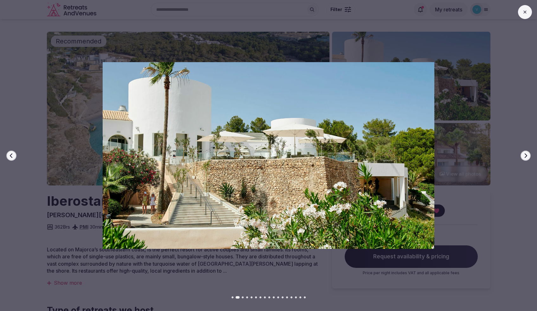
click at [529, 157] on button "Next slide" at bounding box center [525, 155] width 10 height 10
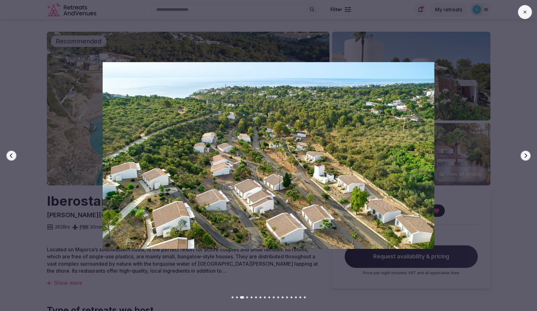
click at [529, 157] on button "Next slide" at bounding box center [525, 155] width 10 height 10
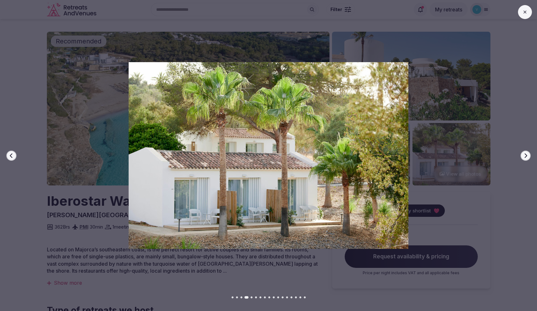
click at [529, 157] on button "Next slide" at bounding box center [525, 155] width 10 height 10
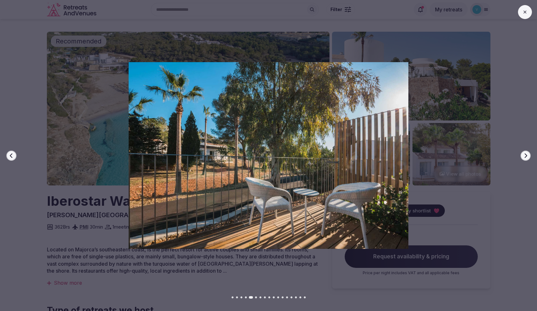
click at [529, 157] on button "Next slide" at bounding box center [525, 155] width 10 height 10
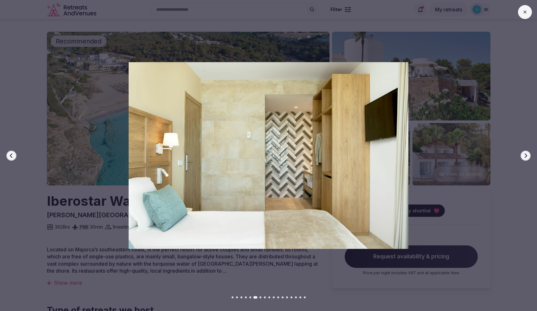
click at [529, 157] on button "Next slide" at bounding box center [525, 155] width 10 height 10
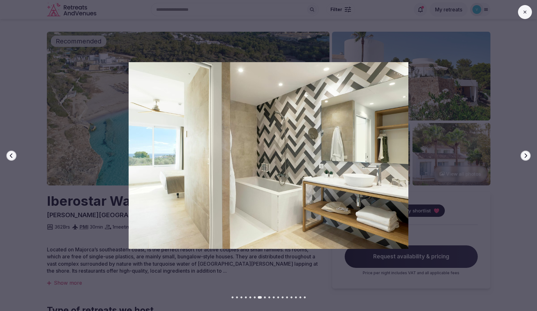
click at [529, 157] on button "Next slide" at bounding box center [525, 155] width 10 height 10
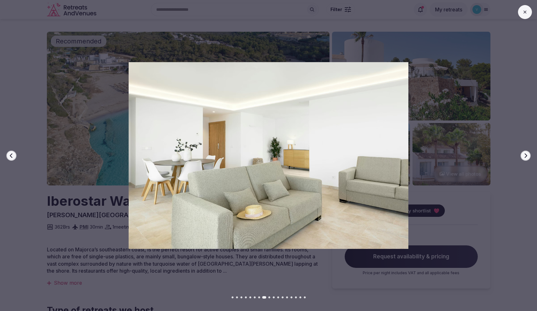
click at [529, 157] on button "Next slide" at bounding box center [525, 155] width 10 height 10
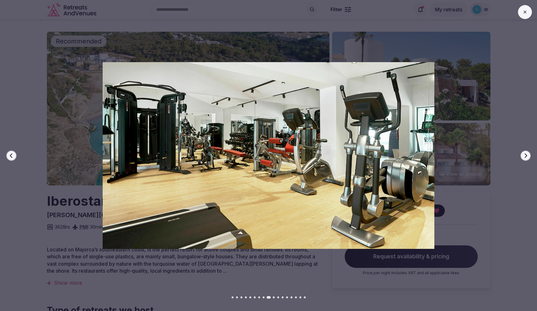
click at [529, 157] on button "Next slide" at bounding box center [525, 155] width 10 height 10
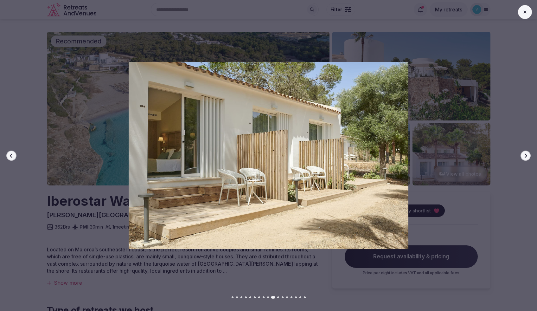
click at [529, 157] on button "Next slide" at bounding box center [525, 155] width 10 height 10
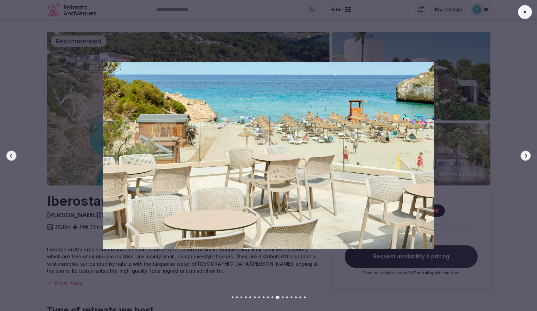
click at [529, 157] on button "Next slide" at bounding box center [525, 155] width 10 height 10
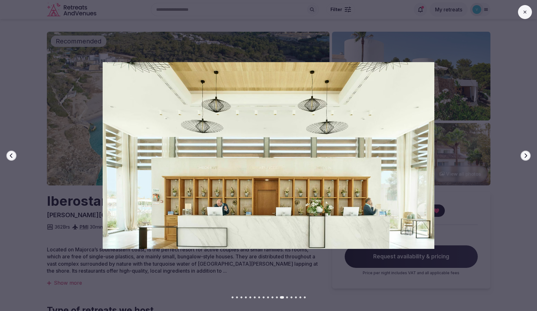
click at [529, 157] on button "Next slide" at bounding box center [525, 155] width 10 height 10
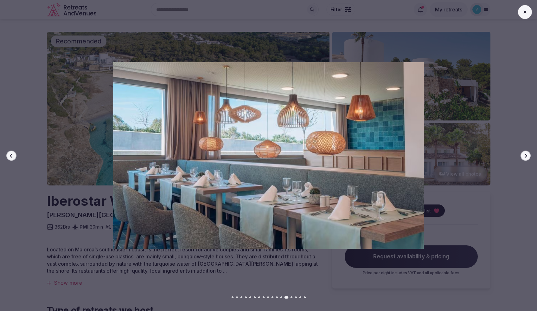
click at [529, 157] on button "Next slide" at bounding box center [525, 155] width 10 height 10
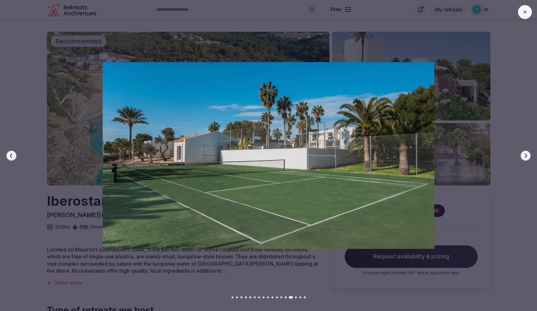
click at [529, 157] on button "Next slide" at bounding box center [525, 155] width 10 height 10
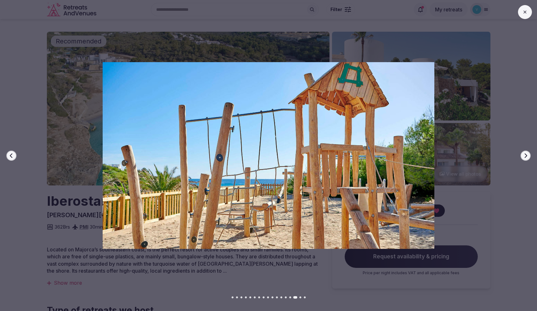
click at [529, 157] on button "Next slide" at bounding box center [525, 155] width 10 height 10
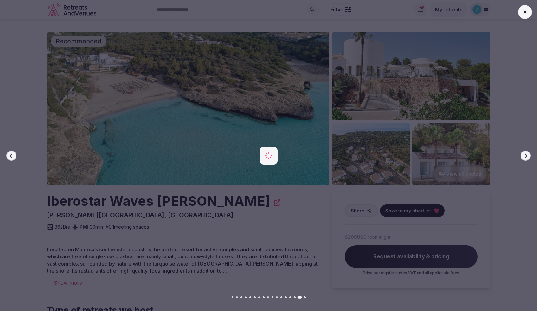
click at [529, 157] on button "Next slide" at bounding box center [525, 155] width 10 height 10
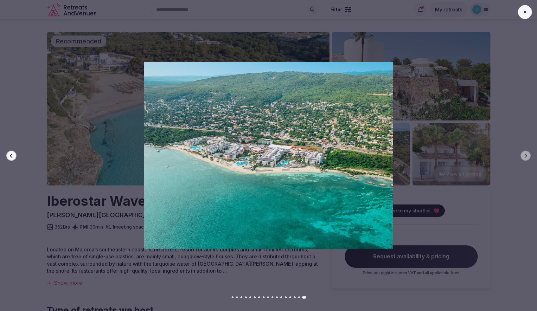
drag, startPoint x: 523, startPoint y: 10, endPoint x: 416, endPoint y: 168, distance: 190.8
click at [523, 10] on icon at bounding box center [524, 12] width 5 height 5
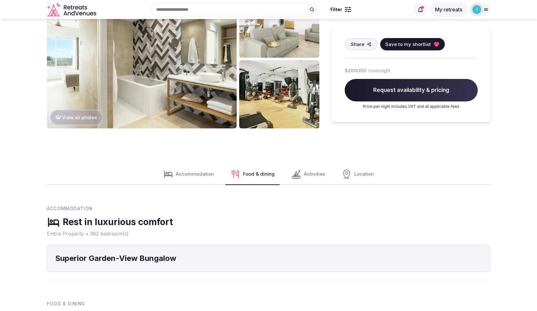
scroll to position [632, 0]
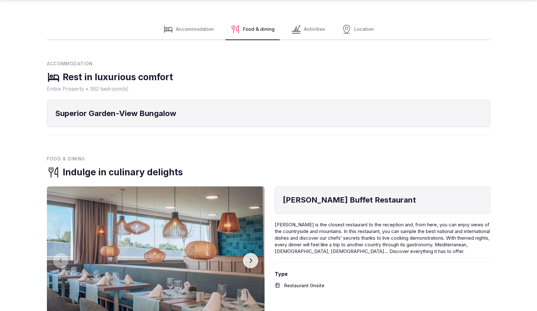
click at [304, 30] on span "Activities" at bounding box center [314, 29] width 21 height 7
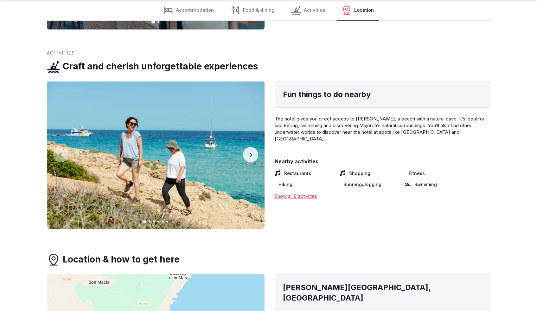
scroll to position [955, 0]
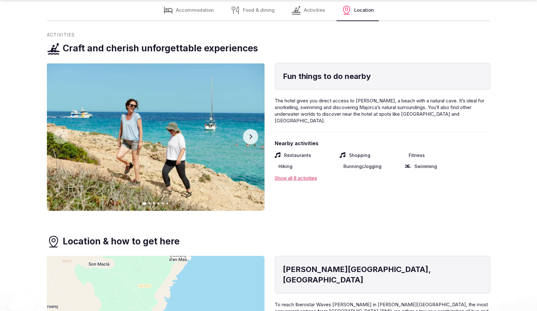
click at [299, 175] on div "Show all 8 activities" at bounding box center [383, 178] width 216 height 7
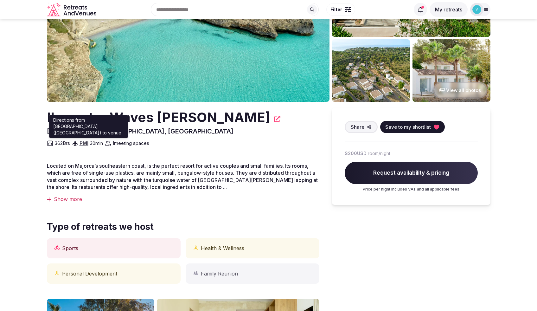
scroll to position [0, 0]
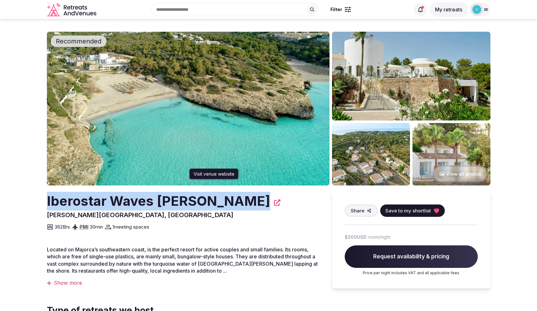
drag, startPoint x: 48, startPoint y: 202, endPoint x: 256, endPoint y: 204, distance: 208.7
click at [256, 204] on div "Iberostar Waves Cala Domingos Visit venue website Visit venue website" at bounding box center [183, 201] width 272 height 19
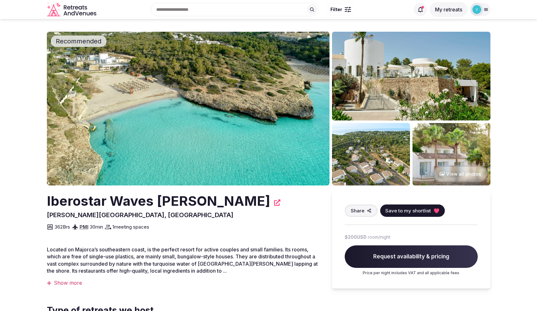
click at [259, 200] on div "Iberostar Waves Cala Domingos" at bounding box center [183, 201] width 272 height 19
click at [274, 200] on icon at bounding box center [277, 202] width 6 height 6
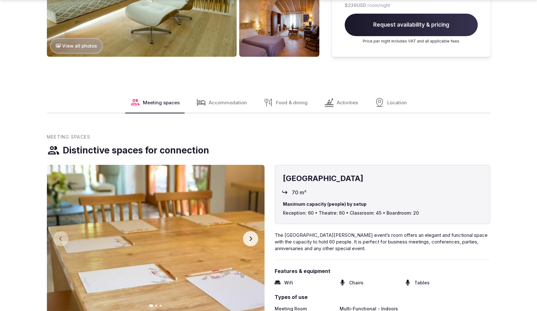
scroll to position [619, 0]
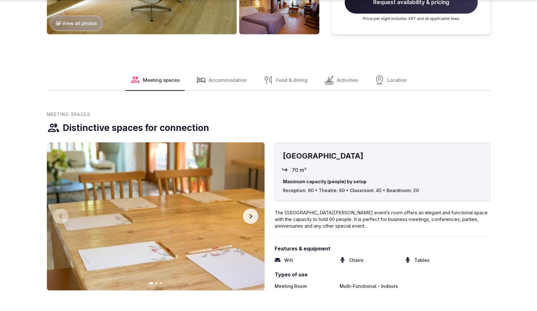
click at [252, 220] on button "Next slide" at bounding box center [250, 215] width 15 height 15
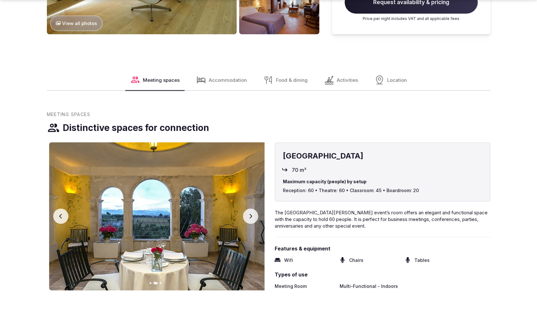
click at [252, 220] on button "Next slide" at bounding box center [250, 215] width 15 height 15
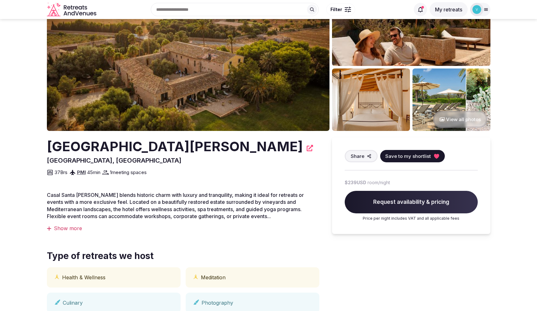
scroll to position [0, 0]
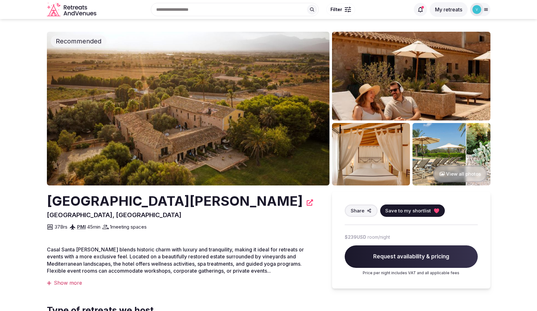
click at [186, 200] on h2 "[GEOGRAPHIC_DATA][PERSON_NAME]" at bounding box center [175, 201] width 256 height 19
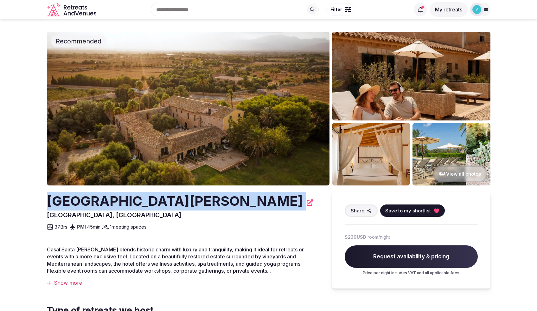
click at [186, 200] on h2 "[GEOGRAPHIC_DATA][PERSON_NAME]" at bounding box center [175, 201] width 256 height 19
click at [284, 199] on h2 "[GEOGRAPHIC_DATA][PERSON_NAME]" at bounding box center [175, 201] width 256 height 19
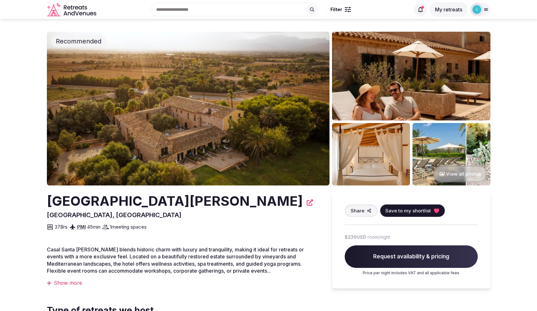
drag, startPoint x: 292, startPoint y: 201, endPoint x: 37, endPoint y: 205, distance: 254.7
copy h2 "[GEOGRAPHIC_DATA][PERSON_NAME]"
